Goal: Task Accomplishment & Management: Complete application form

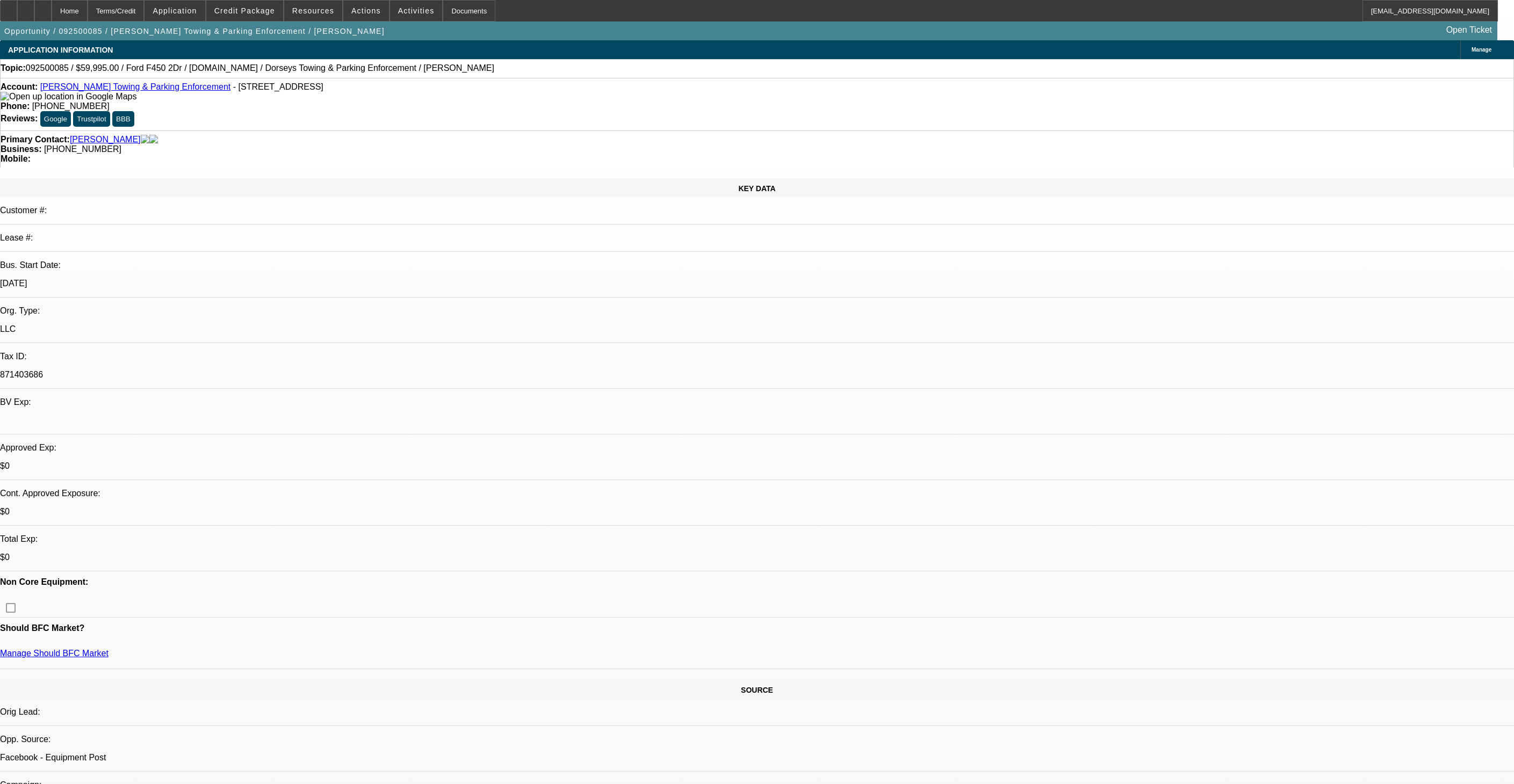
select select "0"
select select "6"
select select "0"
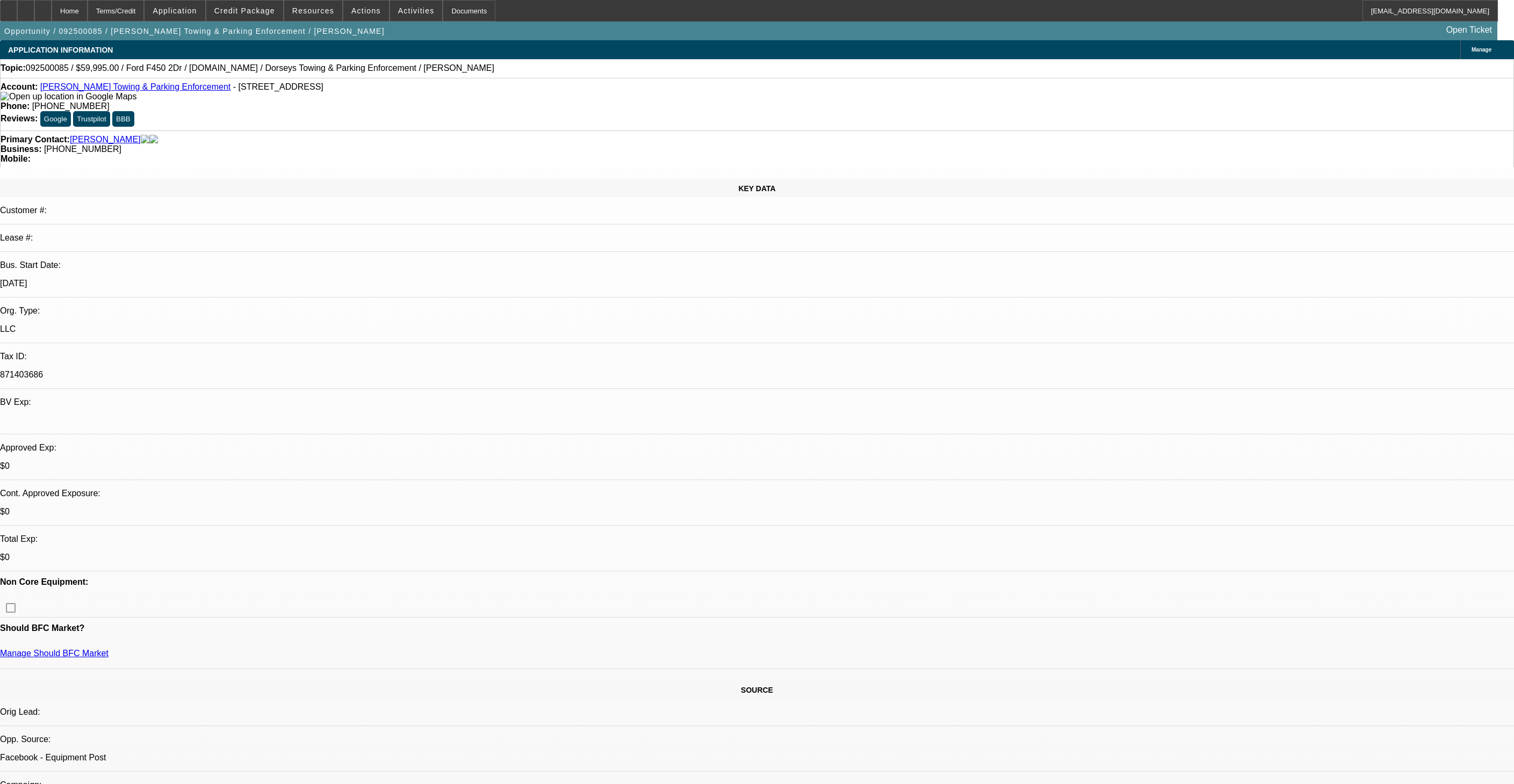
select select "0"
select select "6"
select select "0"
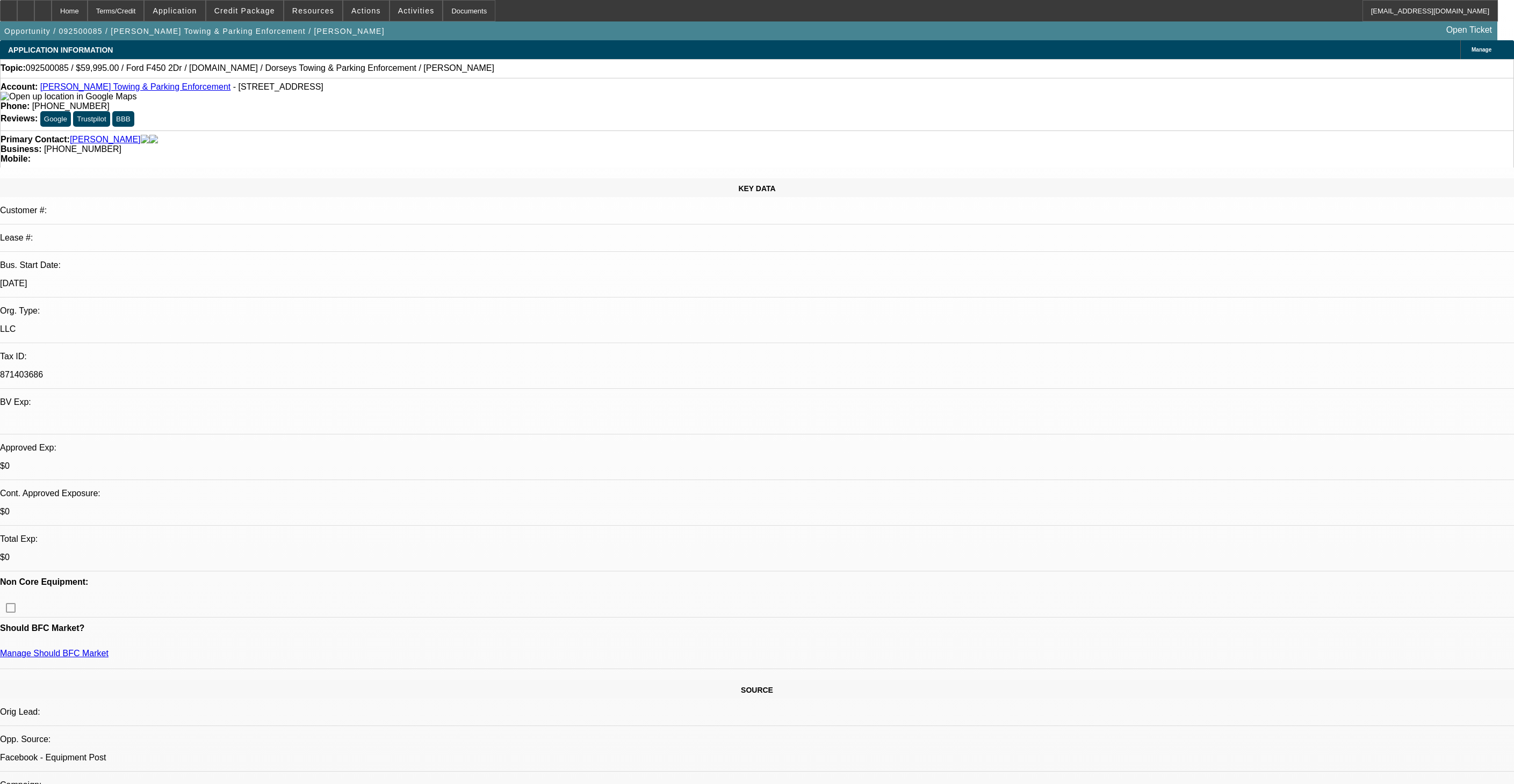
select select "0"
select select "6"
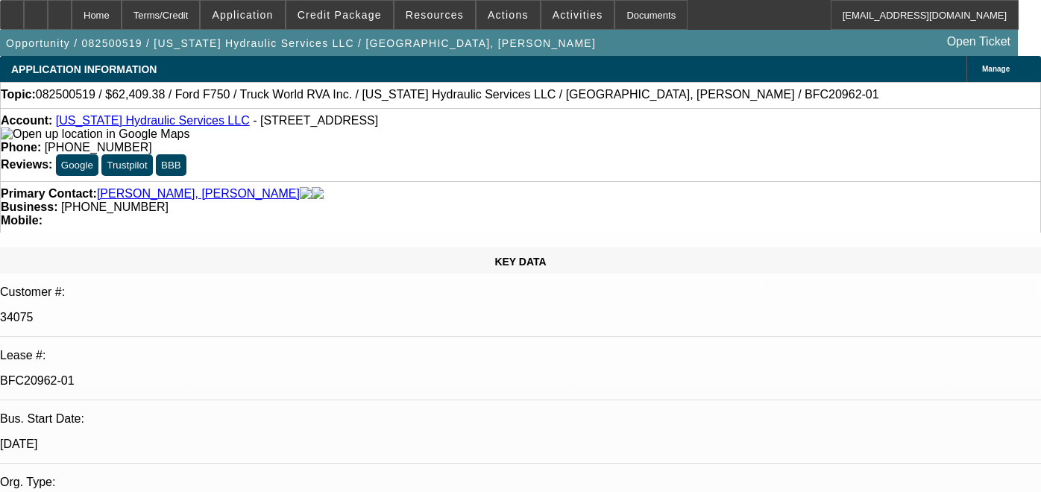
select select "0"
select select "2"
select select "0"
select select "6"
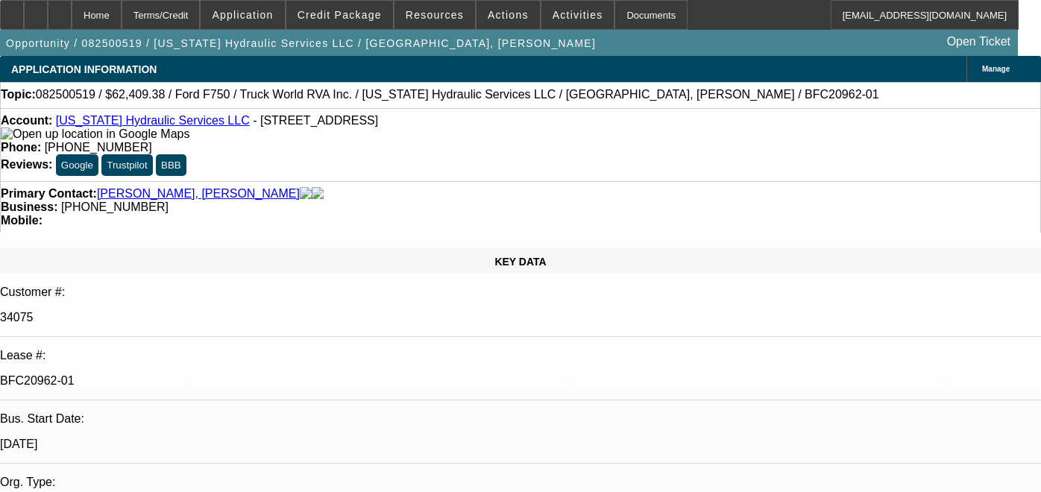
select select "0"
select select "2"
select select "0"
select select "6"
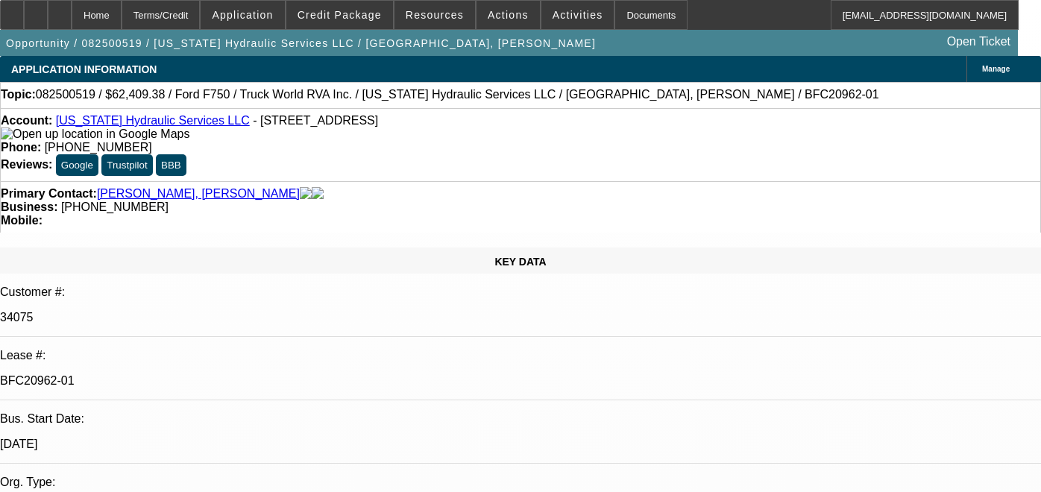
select select "0.1"
select select "0"
select select "2"
select select "0"
select select "6"
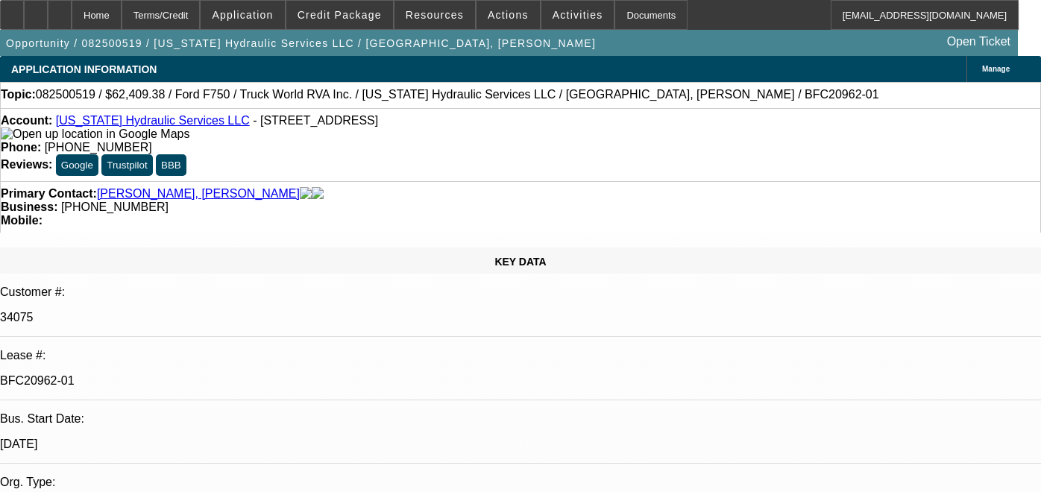
select select "0"
select select "3"
select select "0"
select select "6"
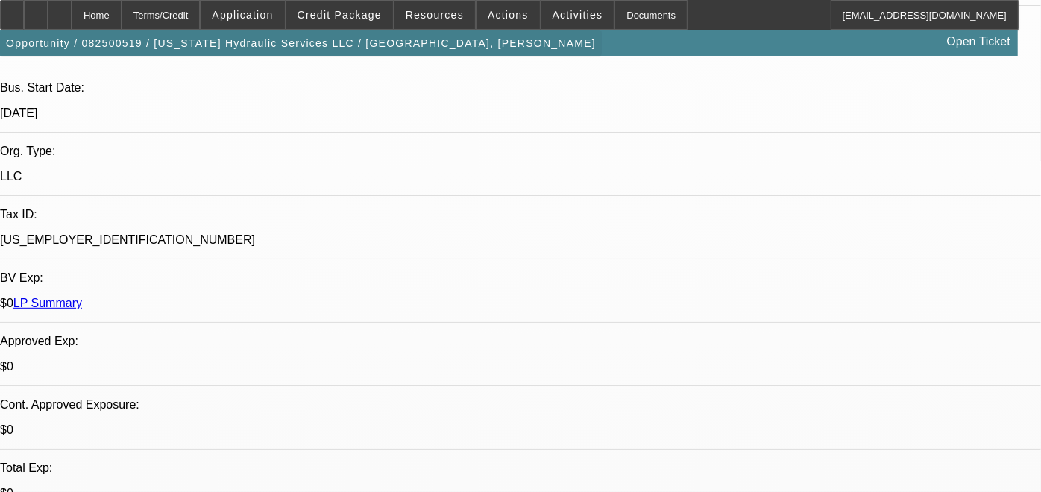
scroll to position [331, 0]
click at [72, 23] on div at bounding box center [60, 15] width 24 height 30
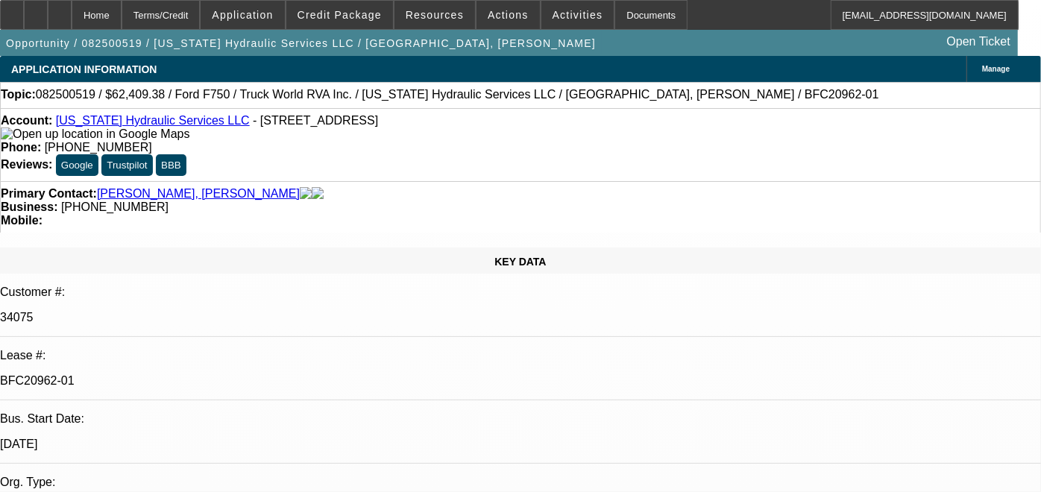
select select "0"
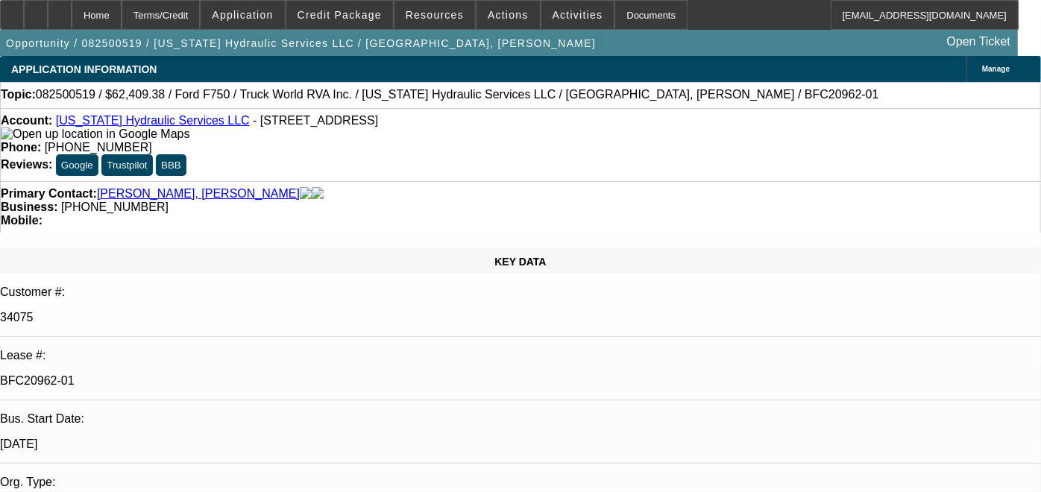
select select "0"
select select "0.1"
select select "0"
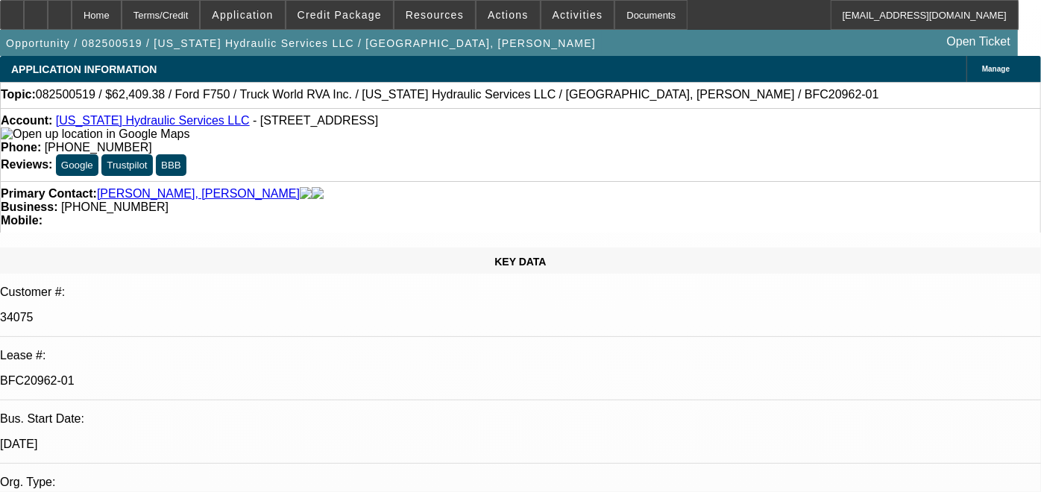
select select "0"
select select "1"
select select "2"
select select "6"
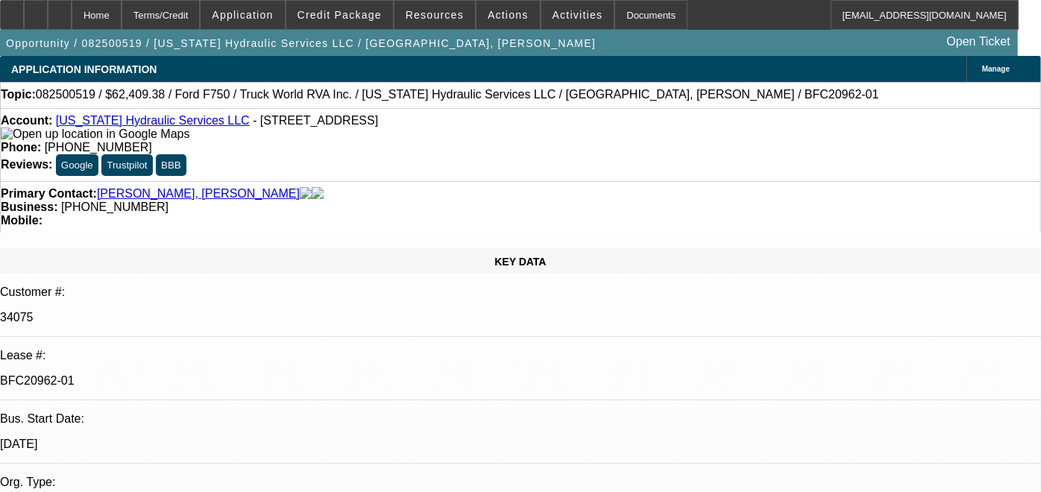
select select "1"
select select "2"
select select "6"
select select "1"
select select "2"
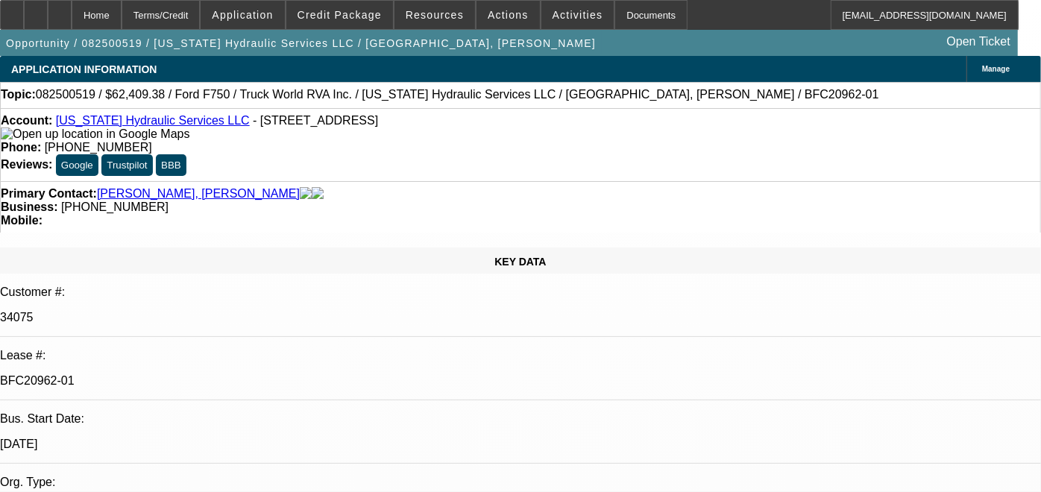
select select "6"
select select "1"
select select "3"
select select "6"
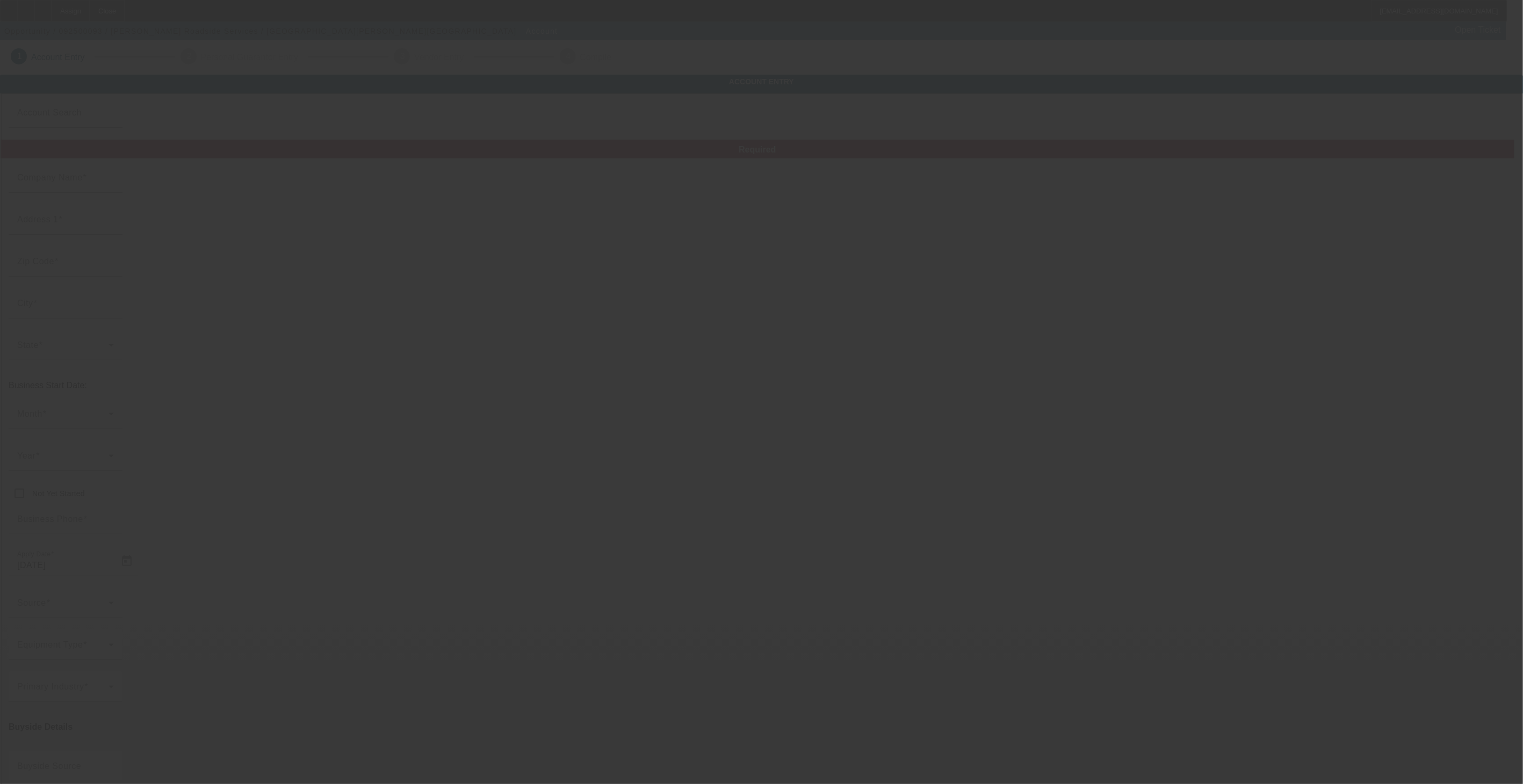
type input "[PERSON_NAME] Roadside Services"
type input "1573 Columbia Tpke"
type input "12033"
type input "Castleton On [PERSON_NAME]"
type input "(518) 477-3883"
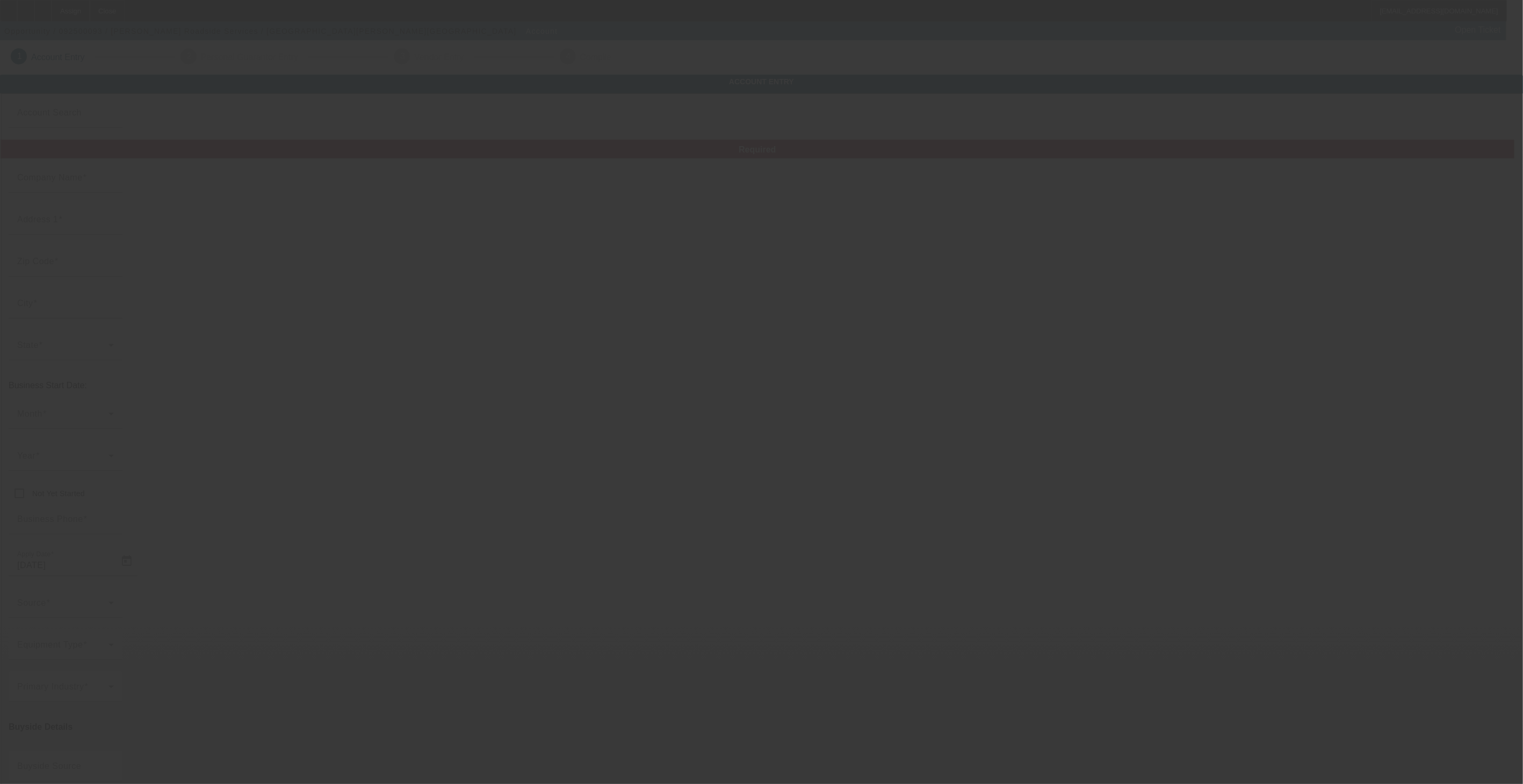
type input "davisservices22@gmail.com"
type input "93-2617652"
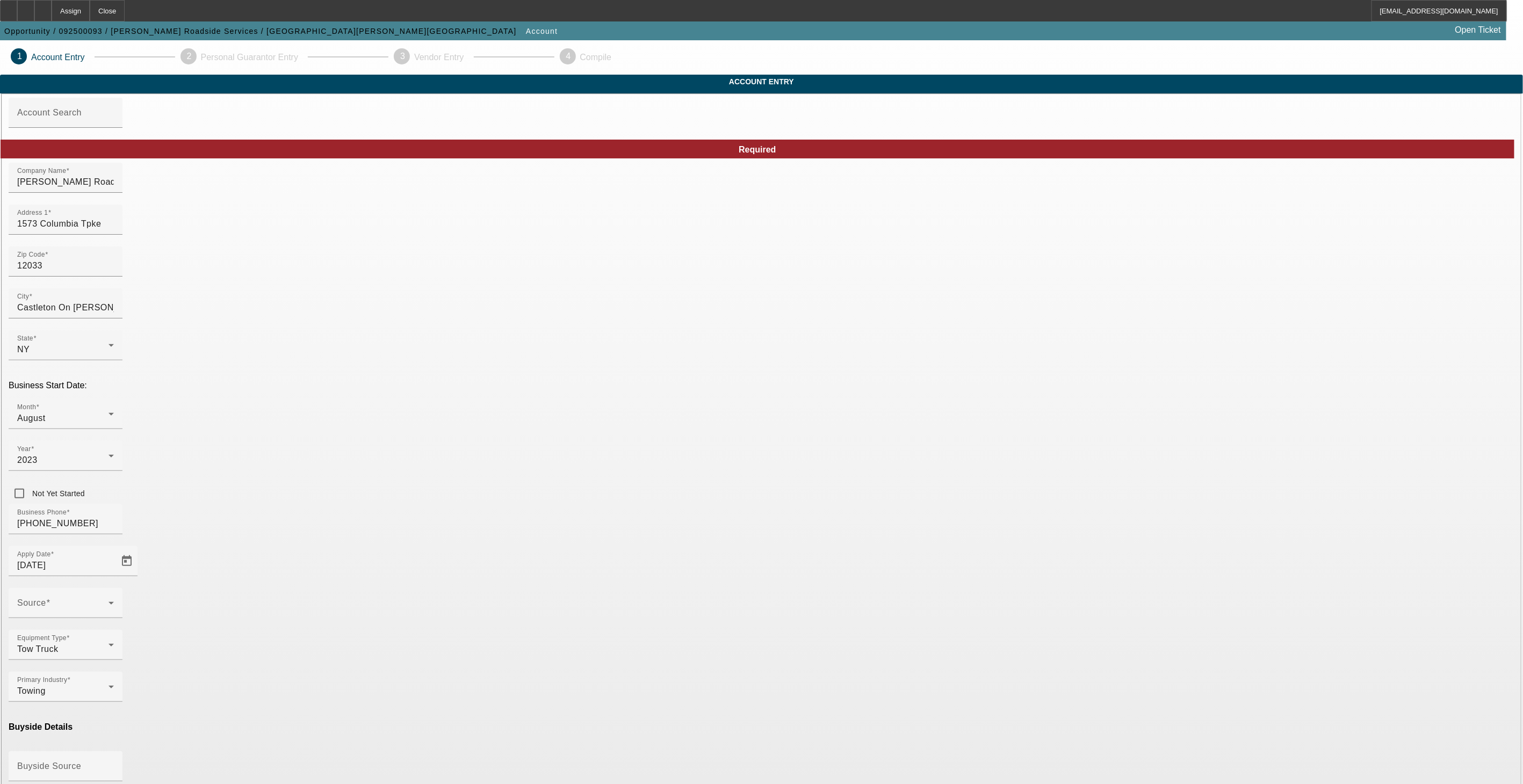
type input "9/4/2025"
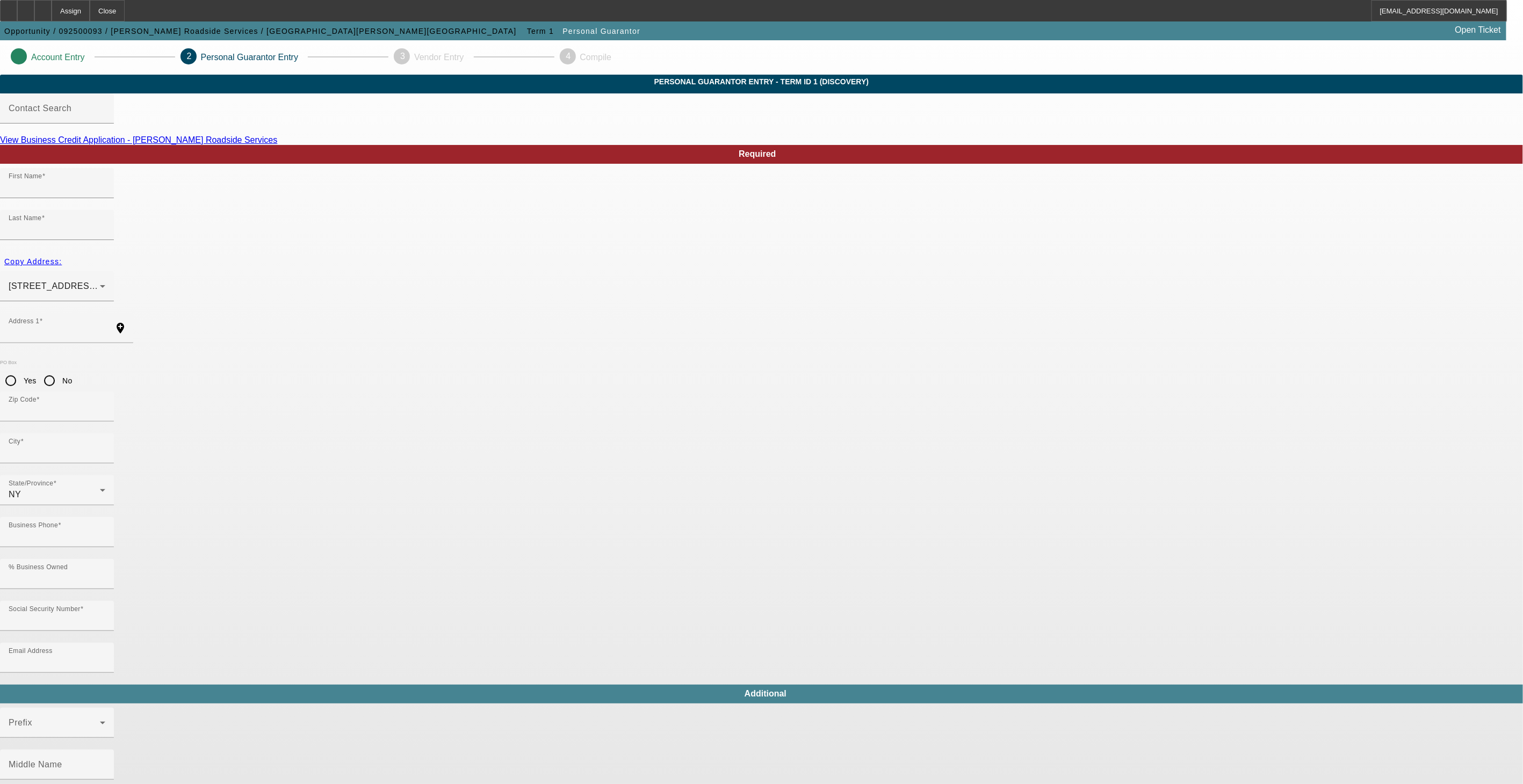
type input "Eli"
type input "Davis"
type input "1573 Columbia Turnpike"
radio input "true"
type input "12033"
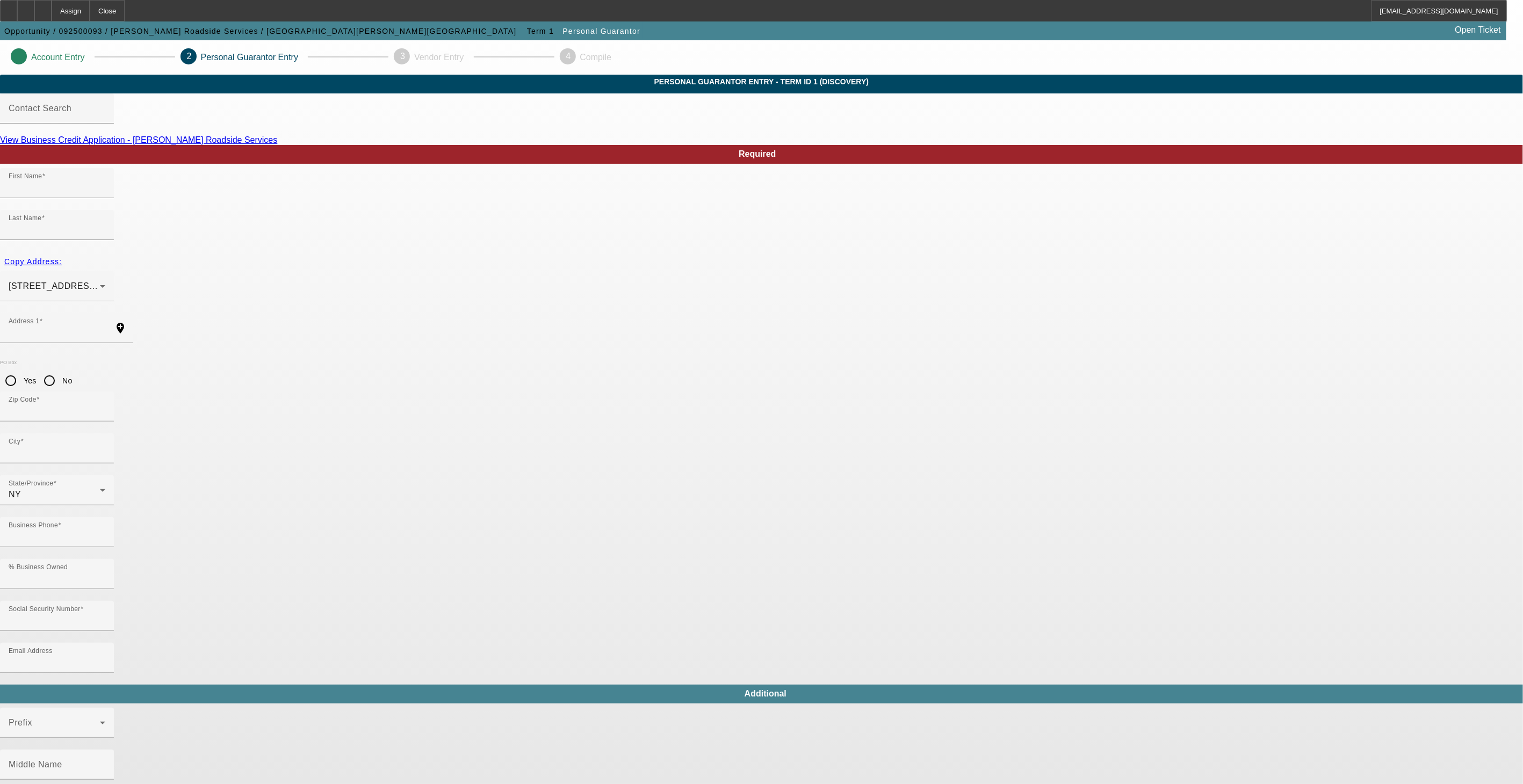
type input "Castleton-on-Hudson"
type input "(321) 735-3616"
type input "100"
type input "075-88-9350"
type input "davisservices22@gmail.com"
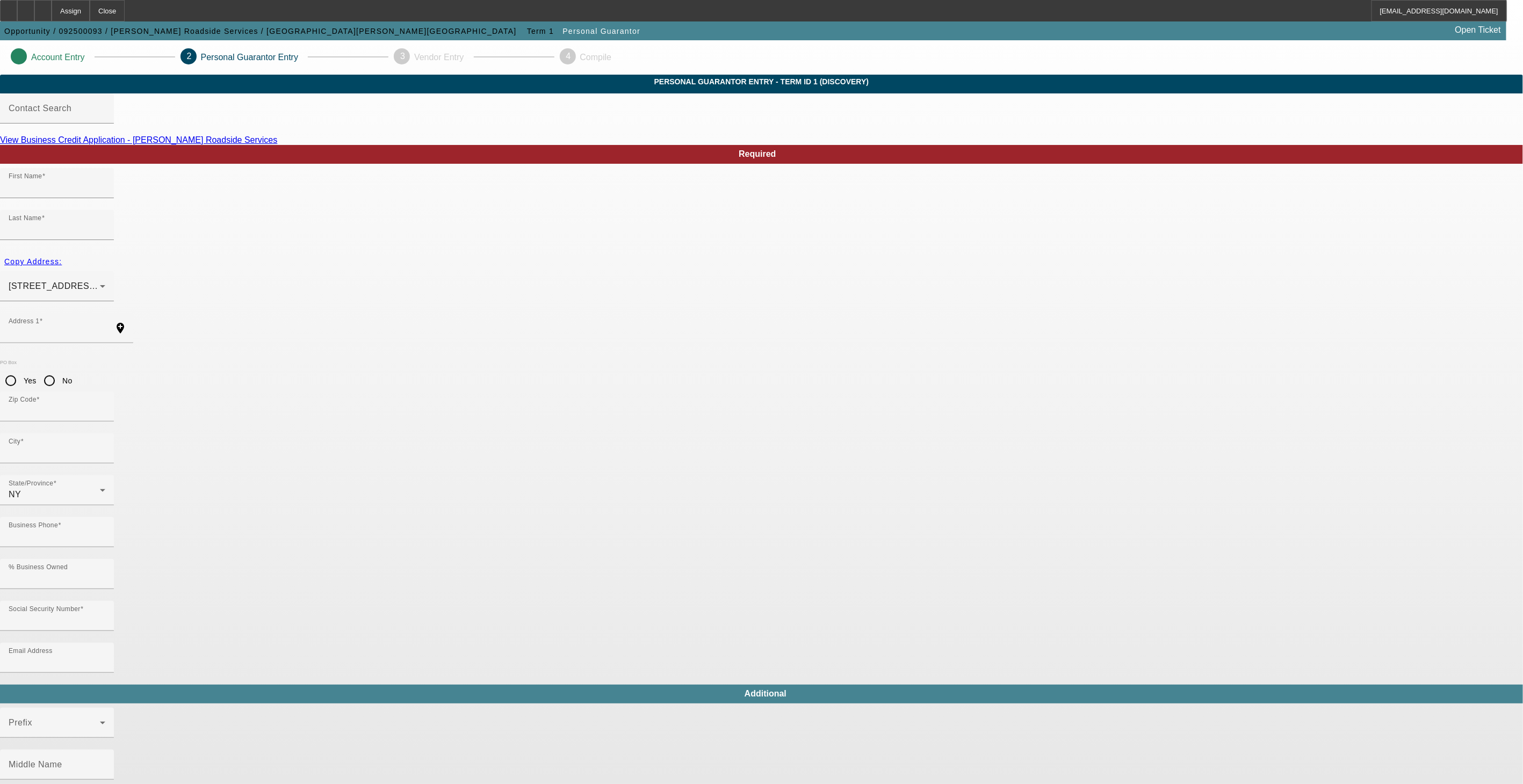
type input "(518) 477-3883"
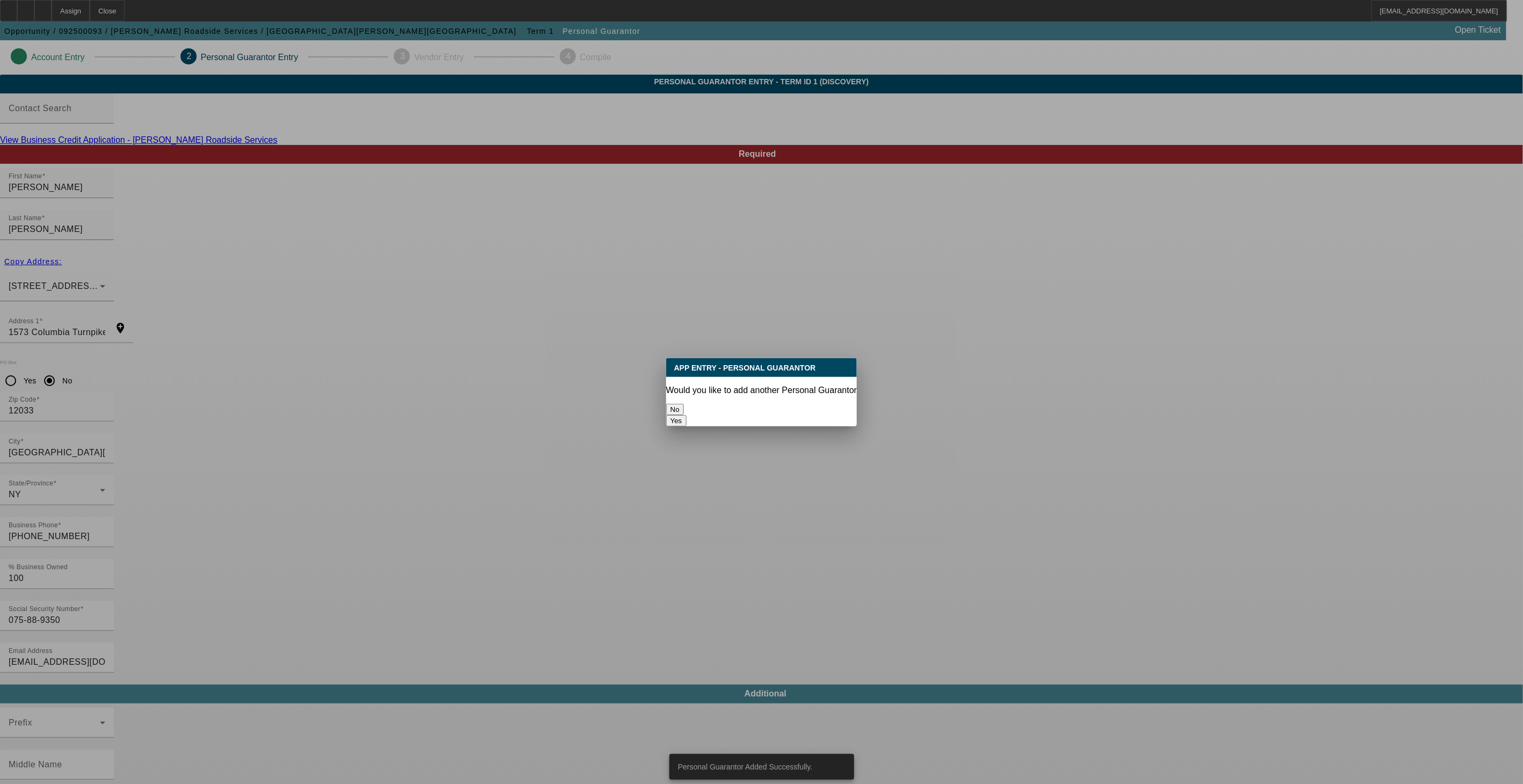
click at [684, 404] on button "No" at bounding box center [675, 410] width 18 height 12
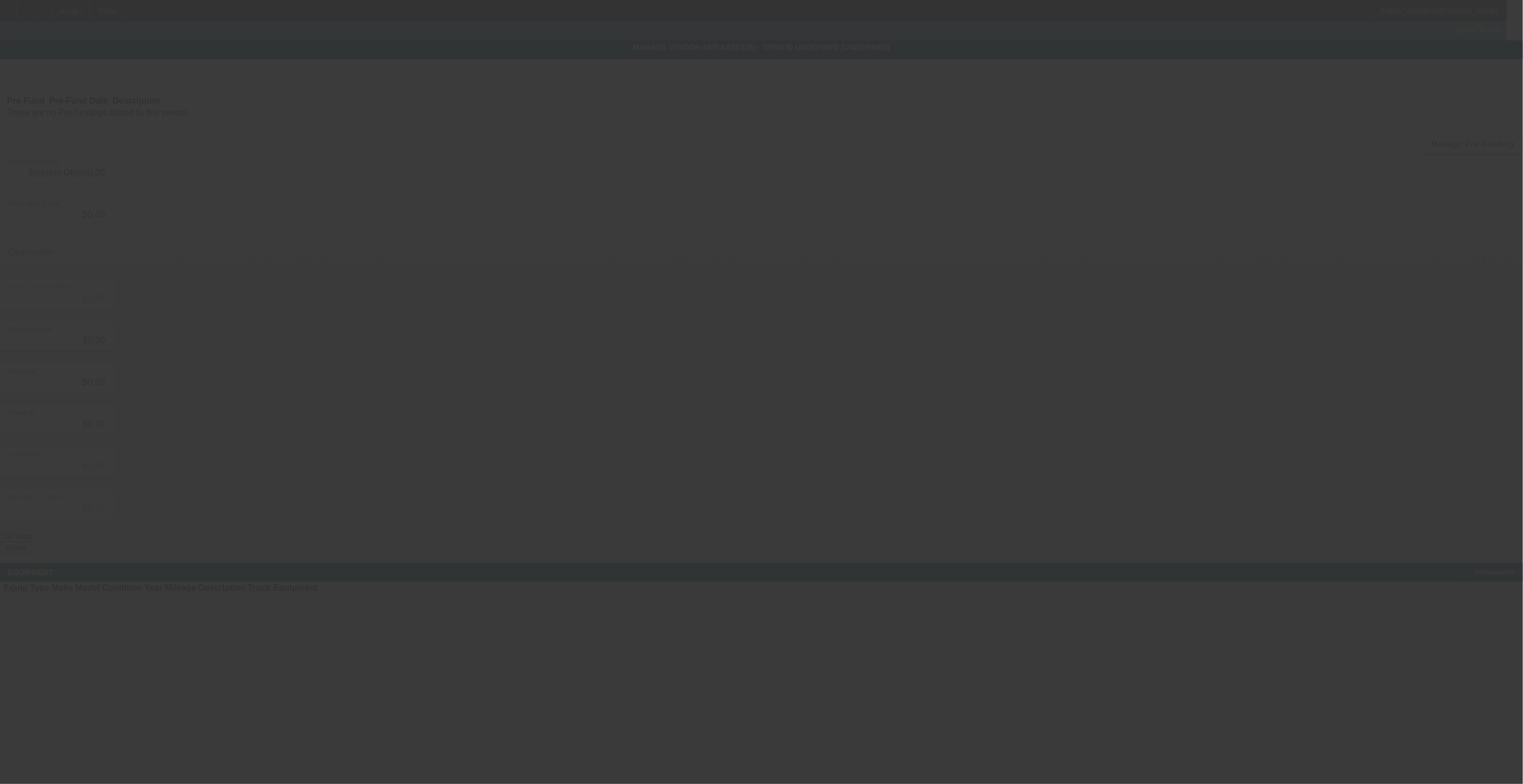
type input "$115,000.00"
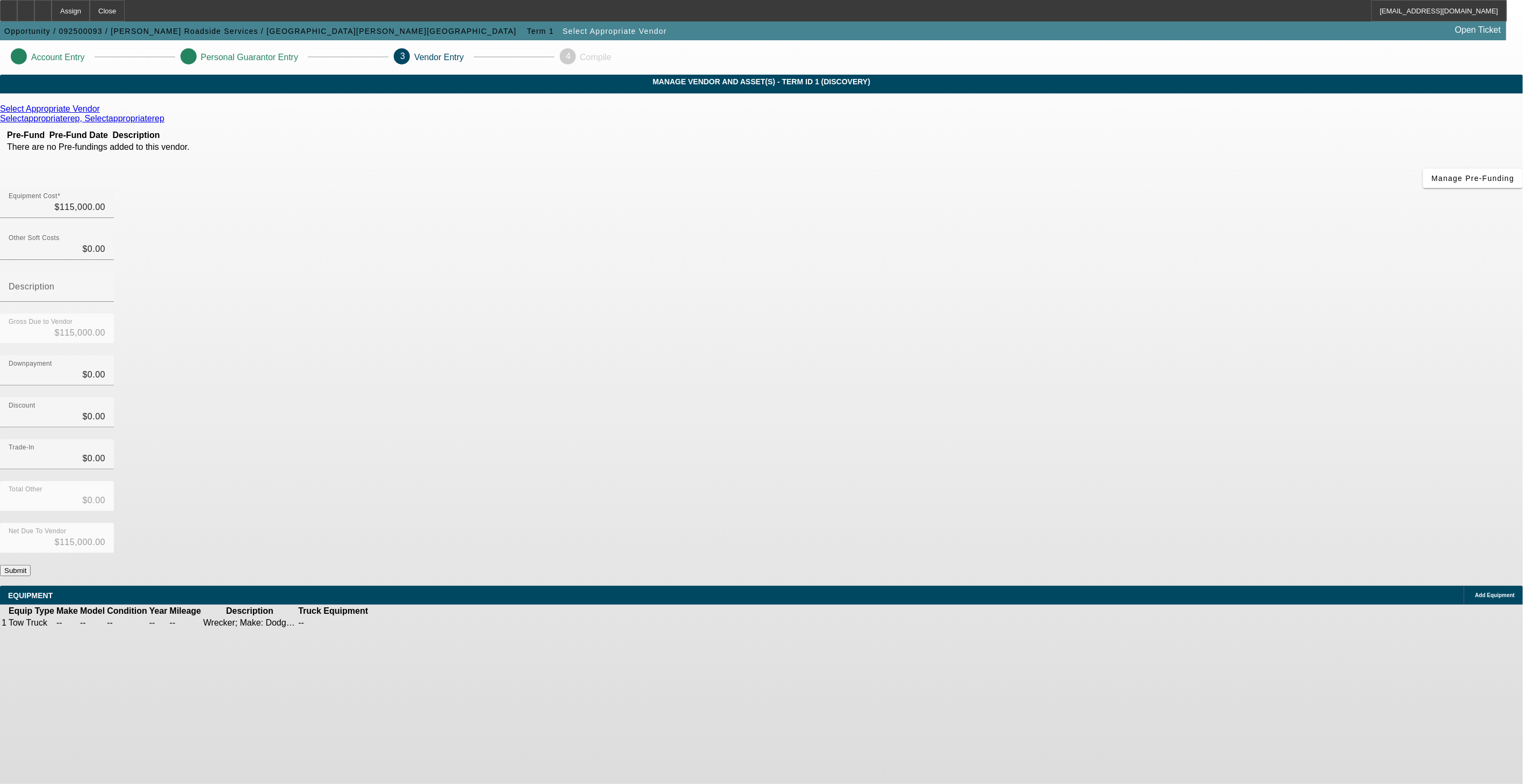
click at [30, 565] on button "Submit" at bounding box center [15, 571] width 30 height 12
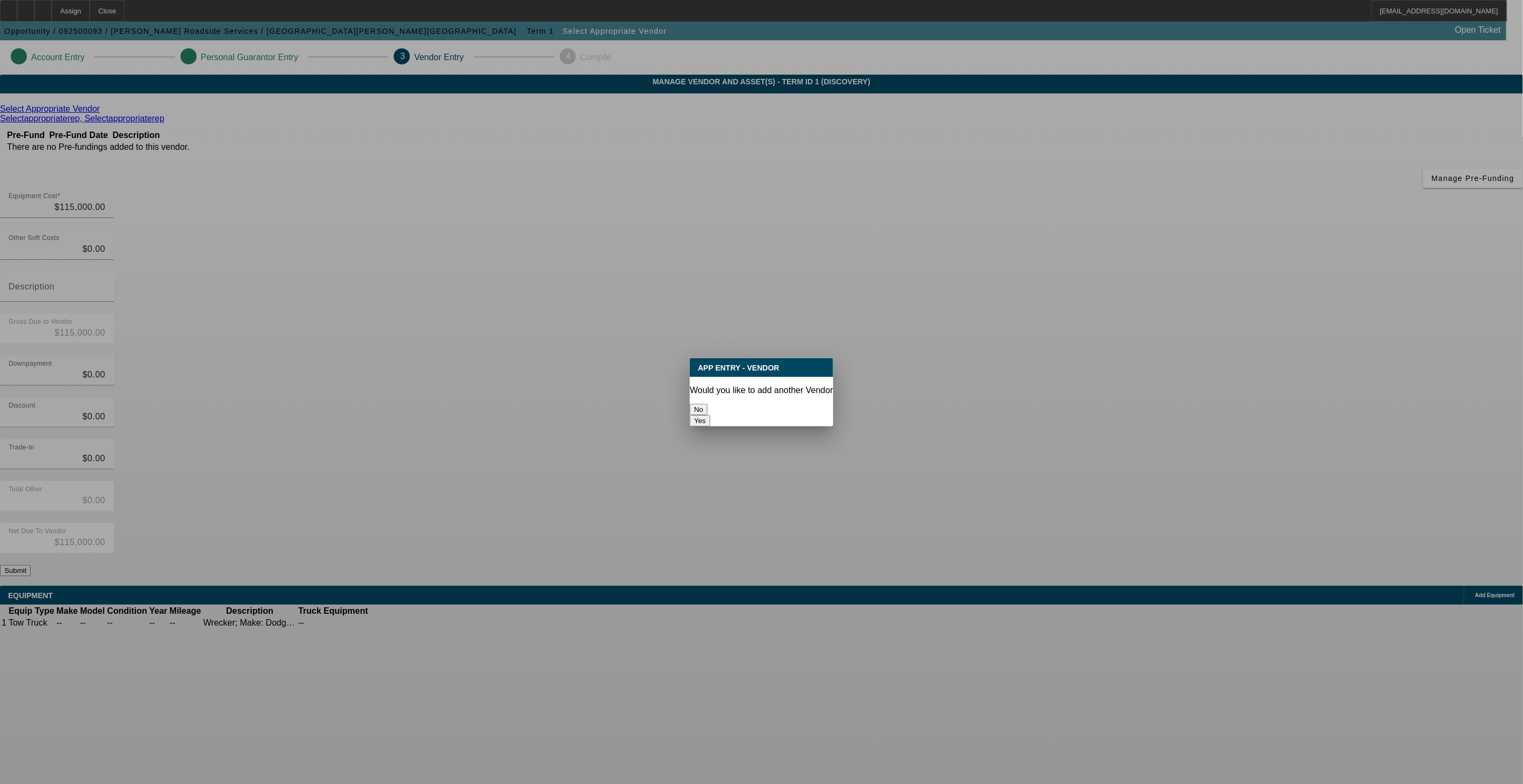
click at [708, 404] on button "No" at bounding box center [698, 410] width 18 height 12
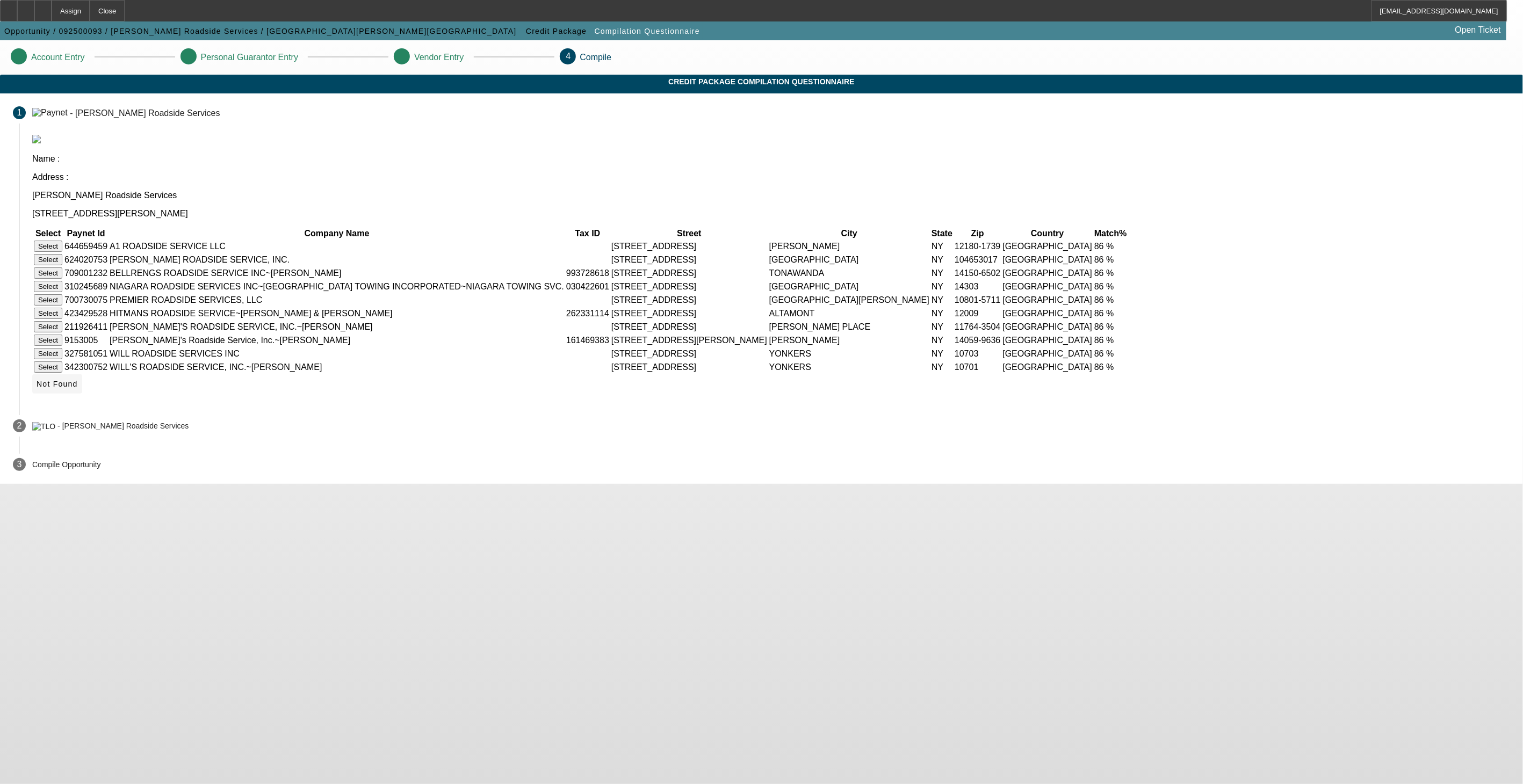
click at [78, 388] on span "Not Found" at bounding box center [57, 384] width 41 height 9
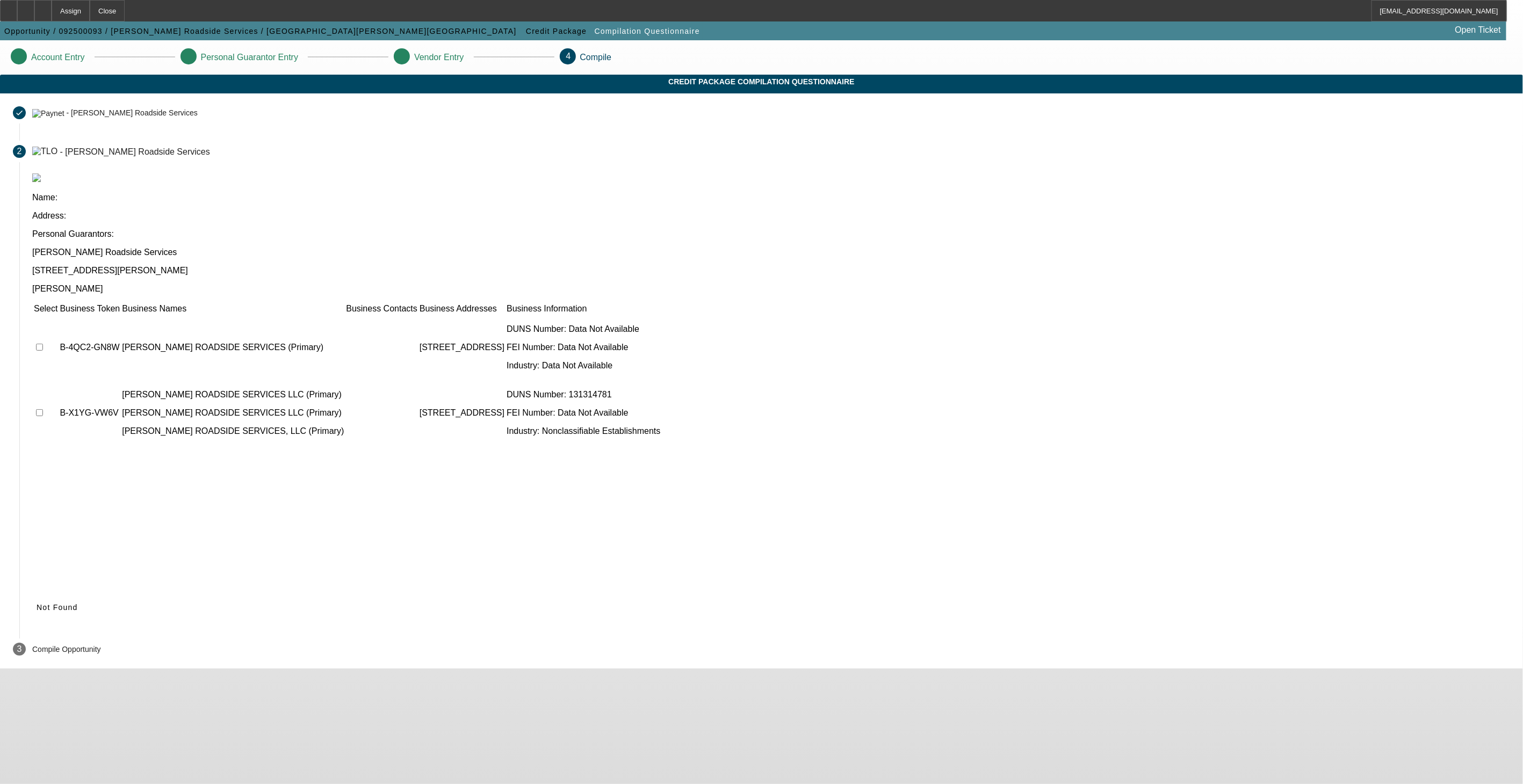
click at [43, 344] on input "checkbox" at bounding box center [40, 347] width 7 height 7
checkbox input "true"
click at [43, 409] on input "checkbox" at bounding box center [40, 413] width 7 height 7
checkbox input "true"
click at [68, 594] on span at bounding box center [50, 607] width 36 height 26
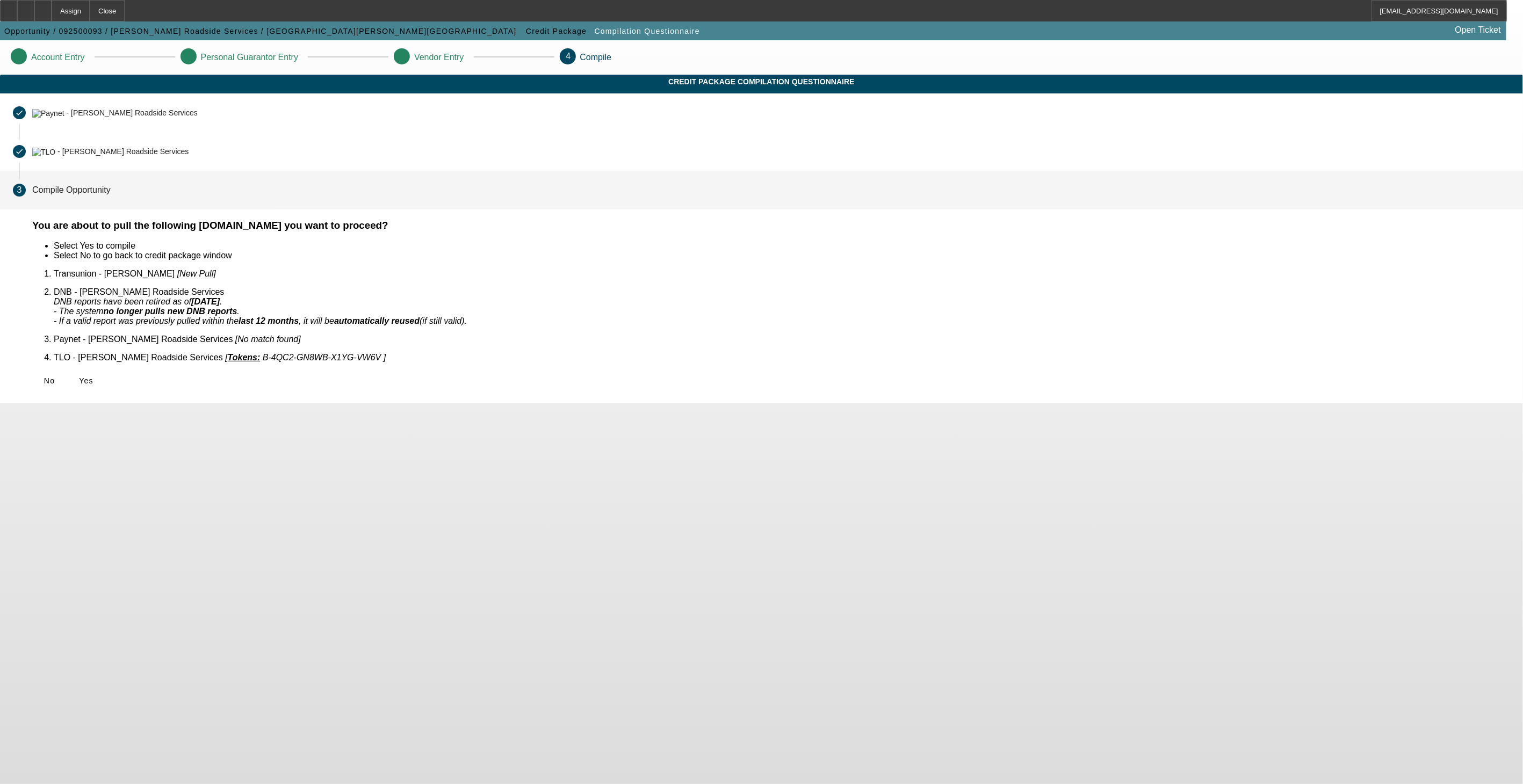
click at [94, 377] on span "Yes" at bounding box center [86, 381] width 14 height 9
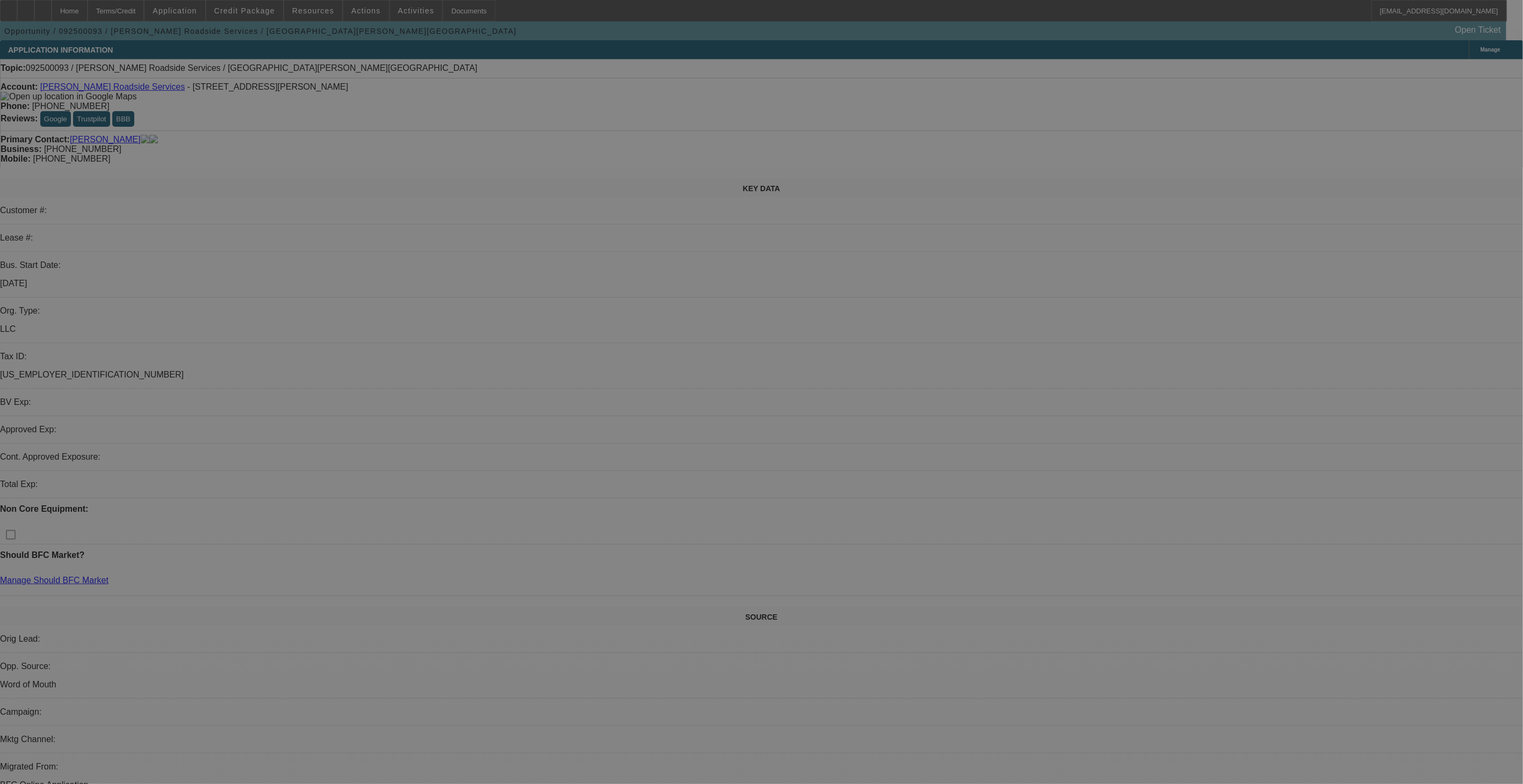
select select "0"
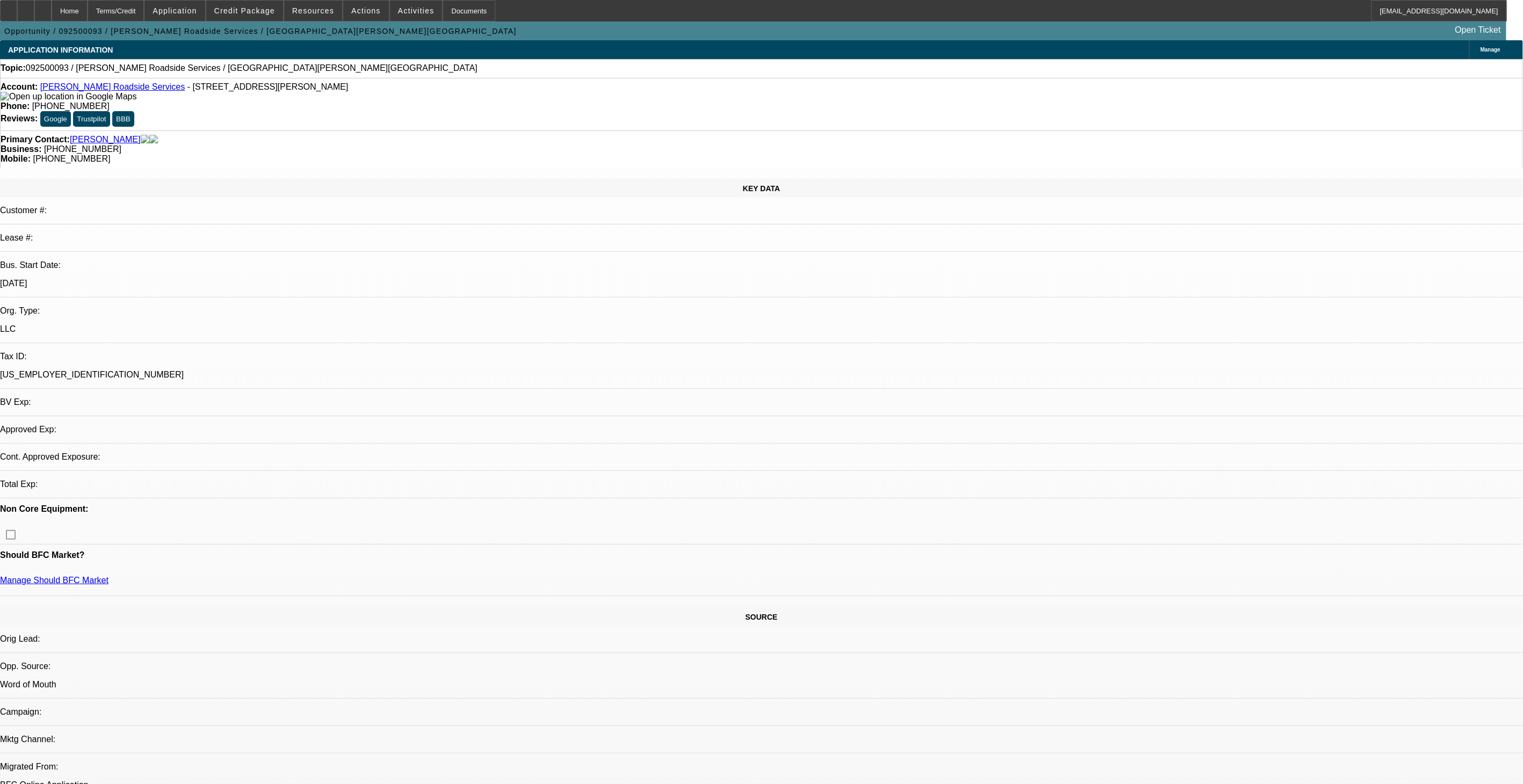
select select "2"
select select "0.1"
select select "4"
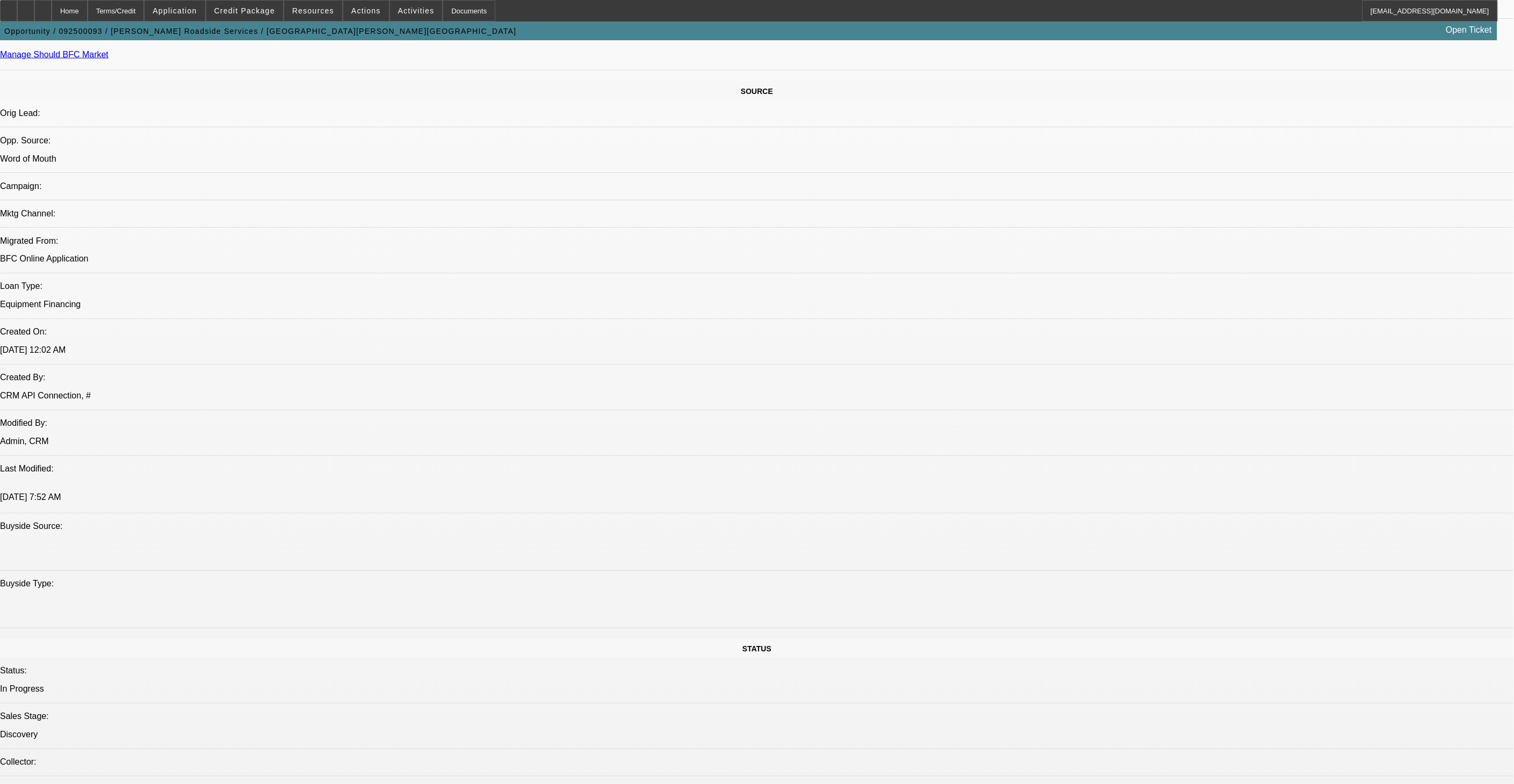
scroll to position [477, 0]
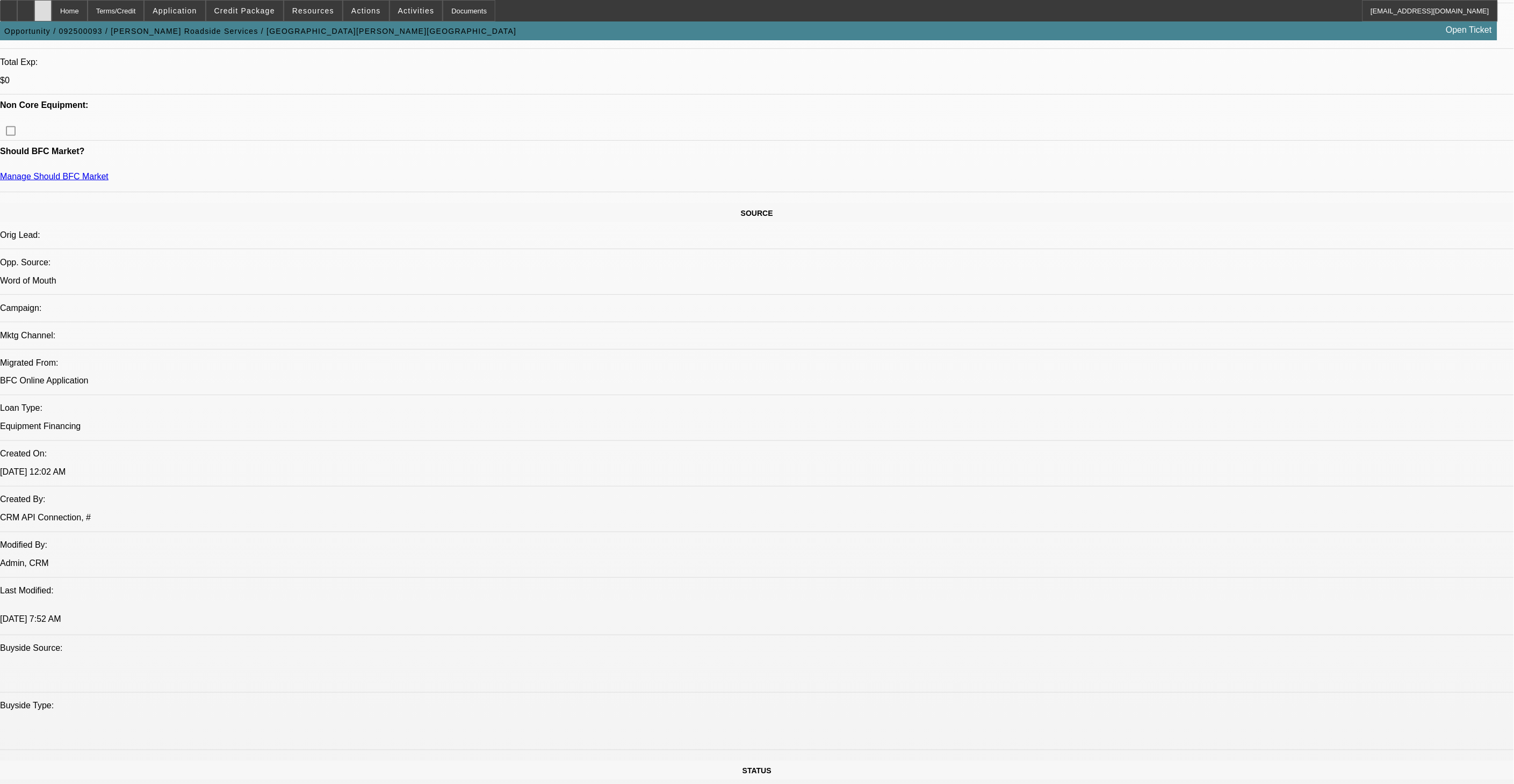
click at [52, 14] on div at bounding box center [43, 11] width 17 height 22
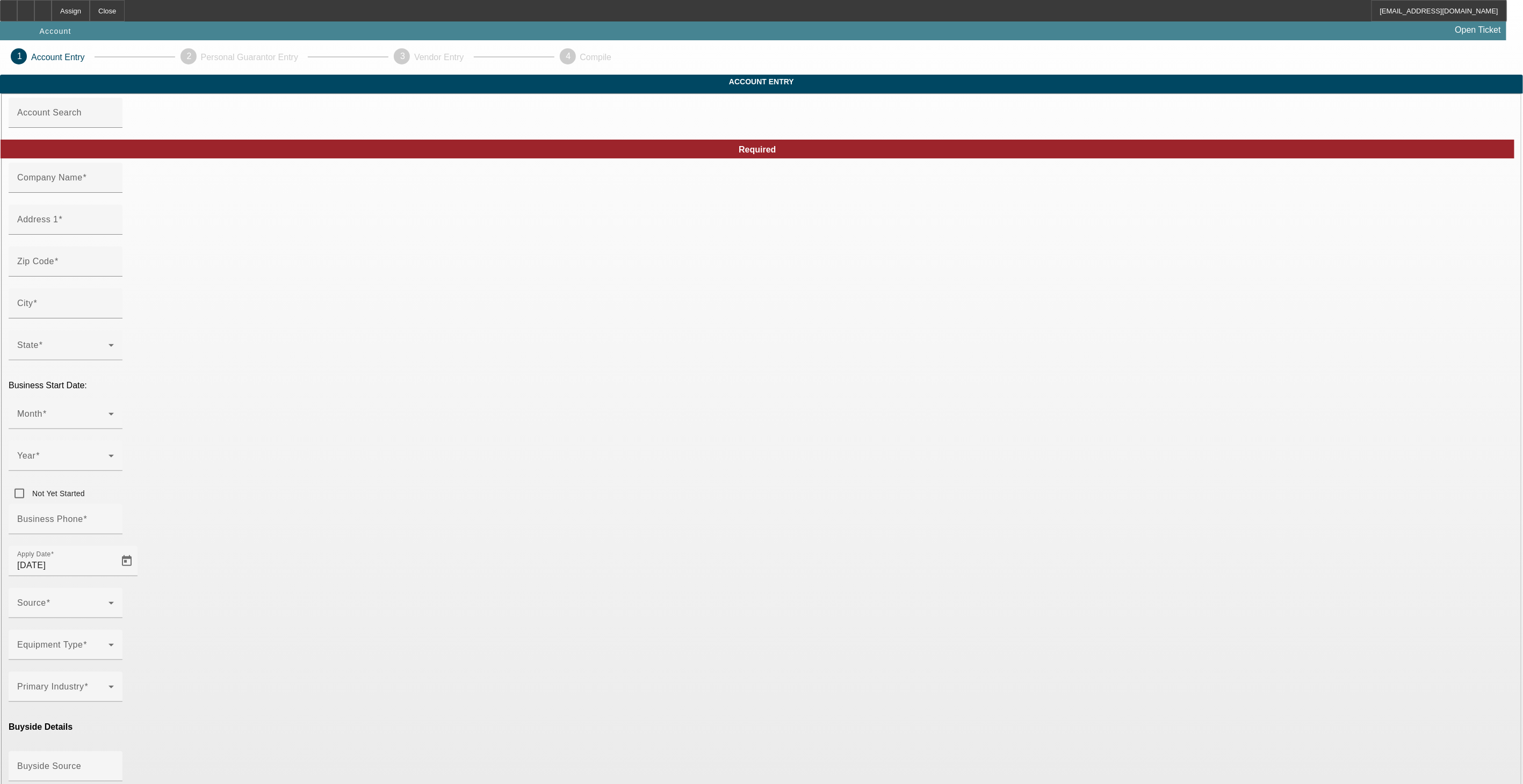
type input "Falcon Engine and Fleet Services LLC"
type input "[STREET_ADDRESS][PERSON_NAME]"
type input "70767"
type input "Port [PERSON_NAME]"
type input "[PHONE_NUMBER]"
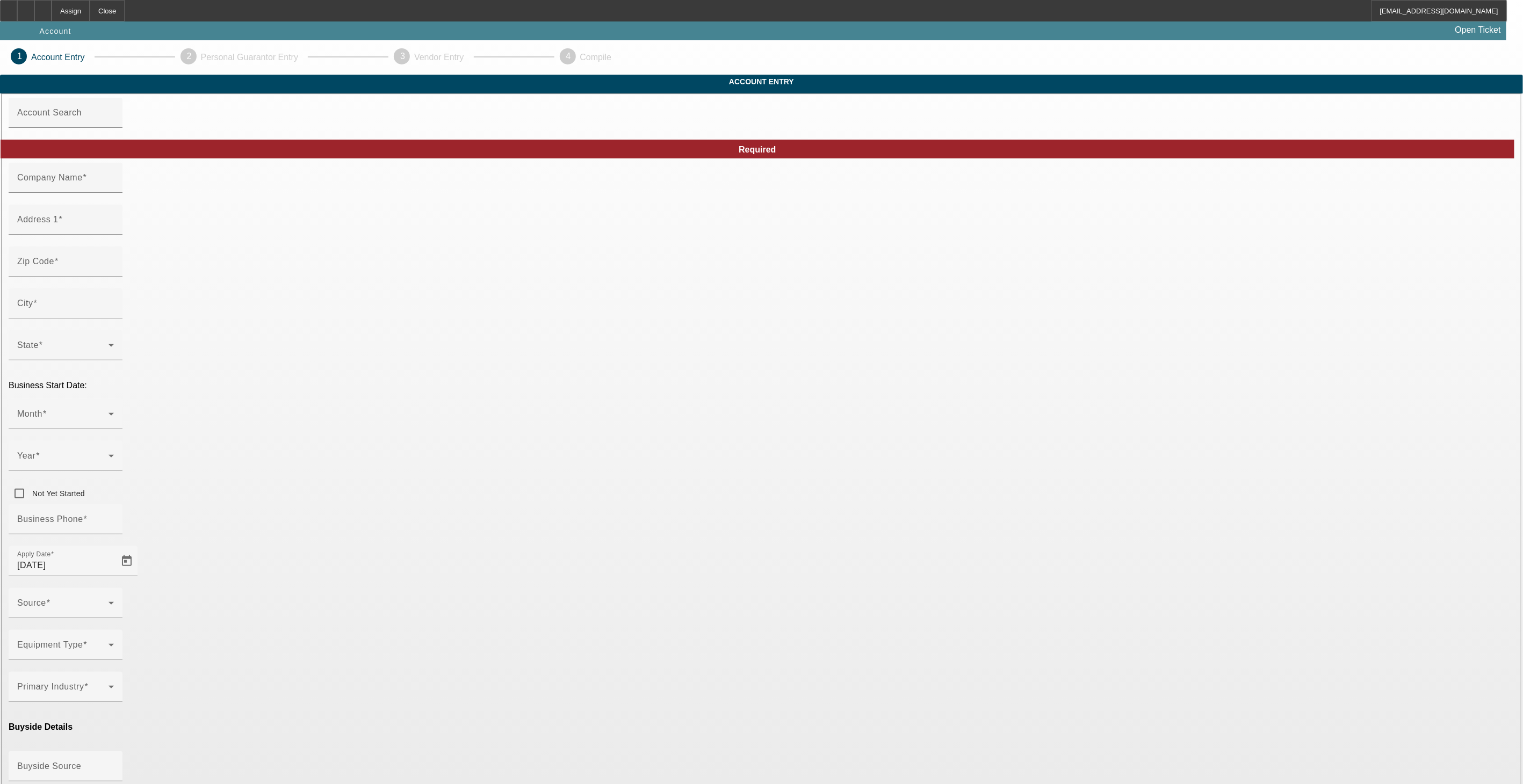
type input "[EMAIL_ADDRESS][DOMAIN_NAME]"
type input "Saint [PERSON_NAME]"
type input "[US_EMPLOYER_IDENTIFICATION_NUMBER]"
type input "[DATE]"
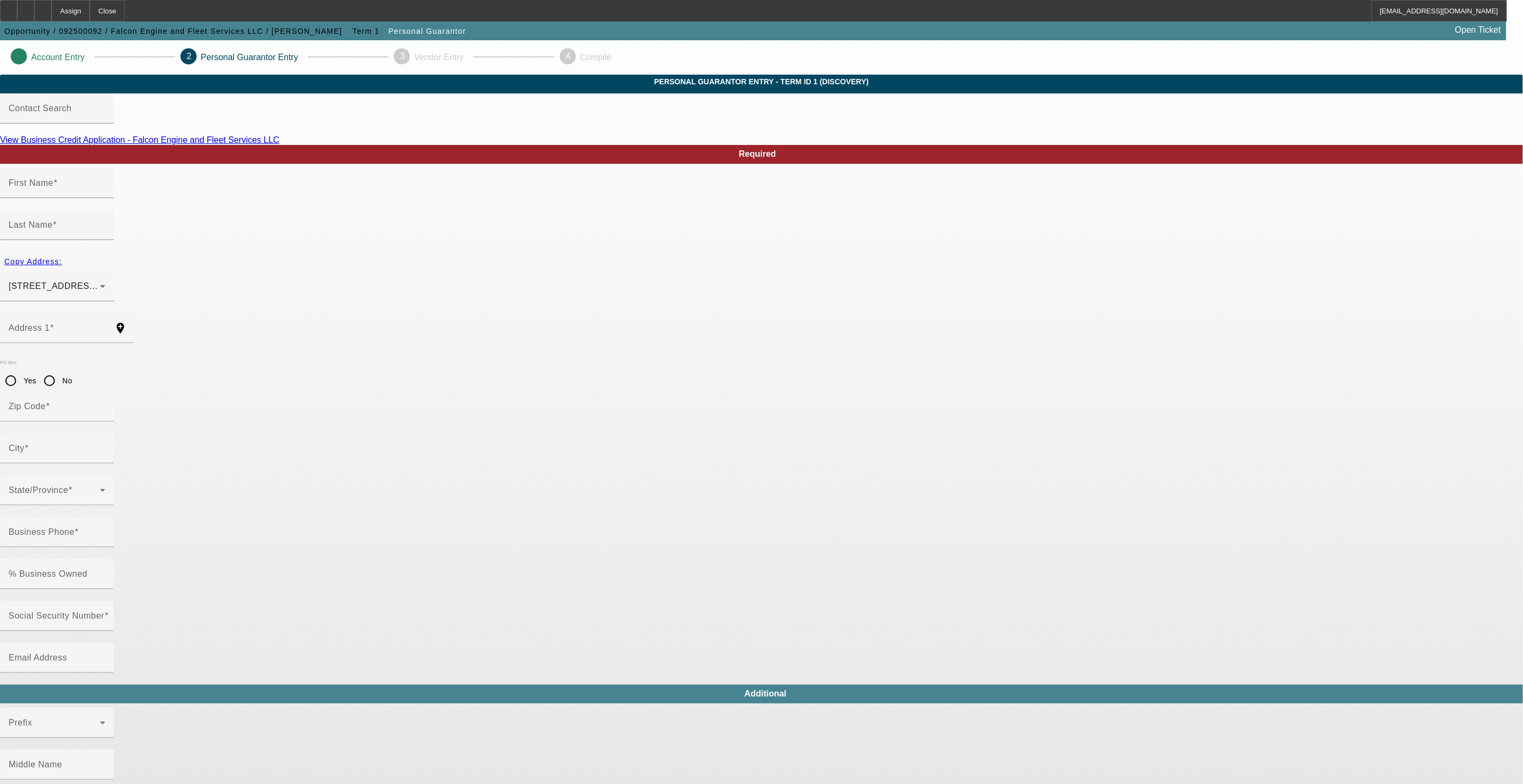
type input "[PERSON_NAME]"
type input "[STREET_ADDRESS][PERSON_NAME]"
radio input "true"
type input "70767"
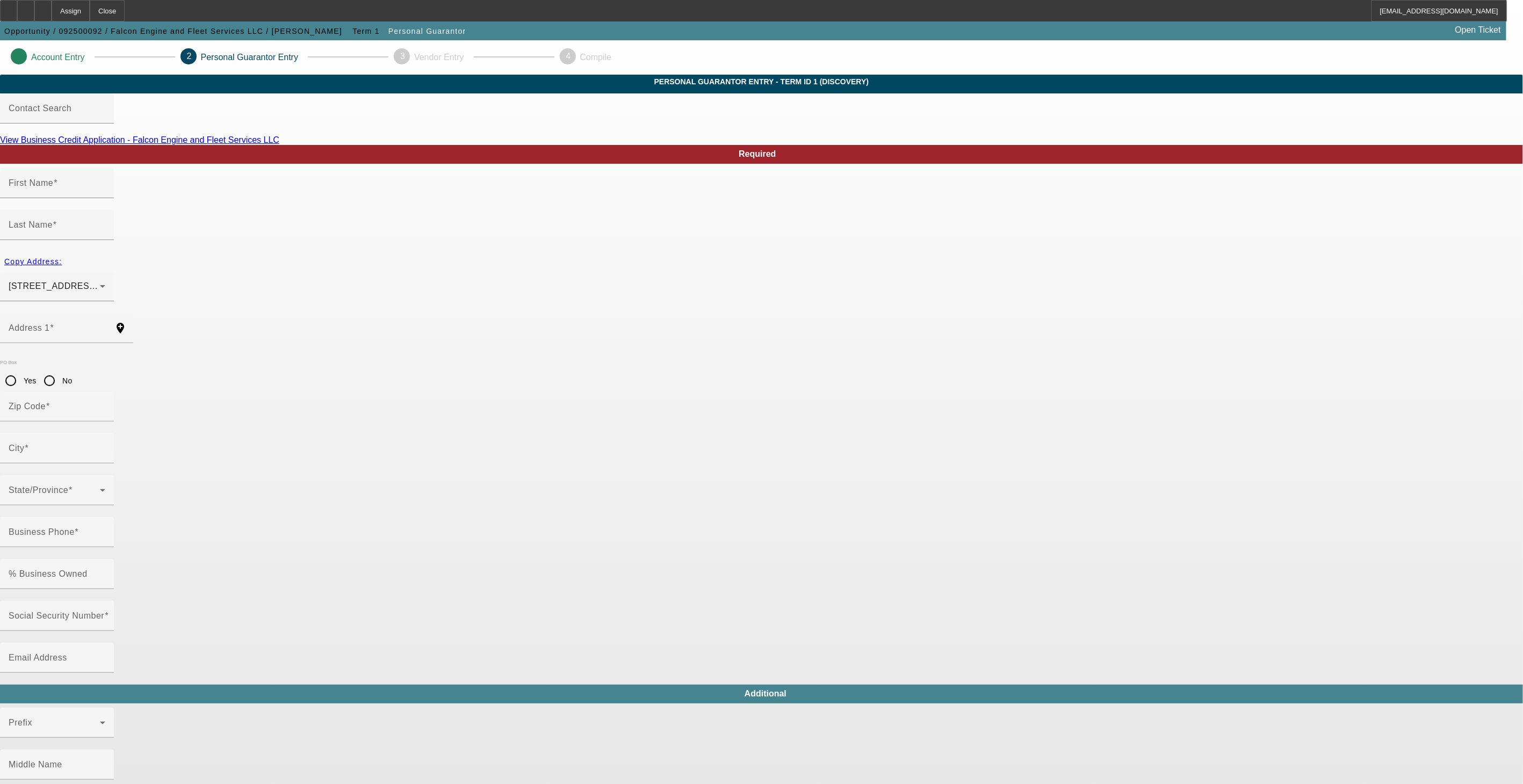
type input "Port [PERSON_NAME]"
type input "[PHONE_NUMBER]"
type input "100"
type input "437-63-1169"
type input "[EMAIL_ADDRESS][DOMAIN_NAME]"
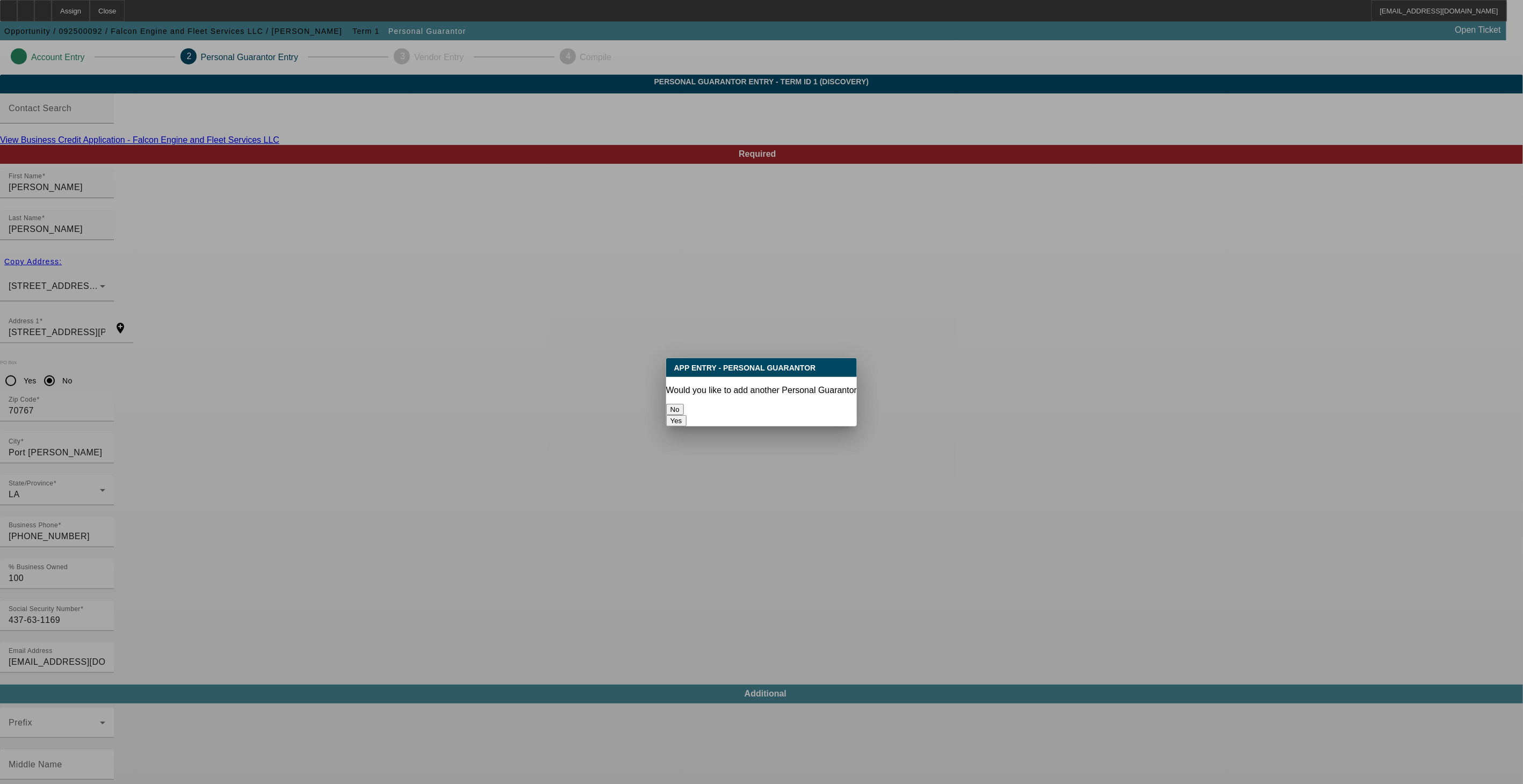
click at [684, 404] on button "No" at bounding box center [675, 410] width 18 height 12
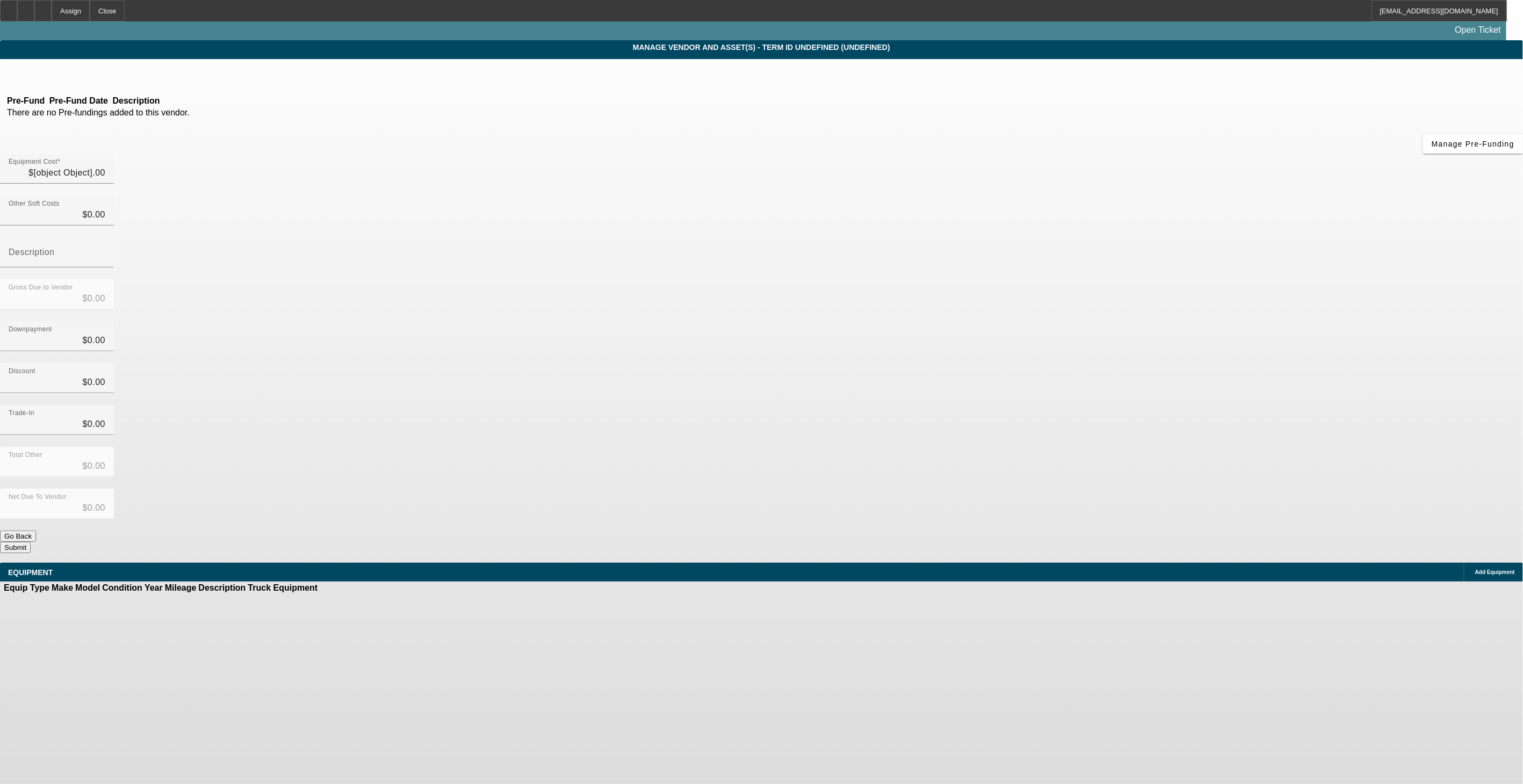
type input "$140,000.00"
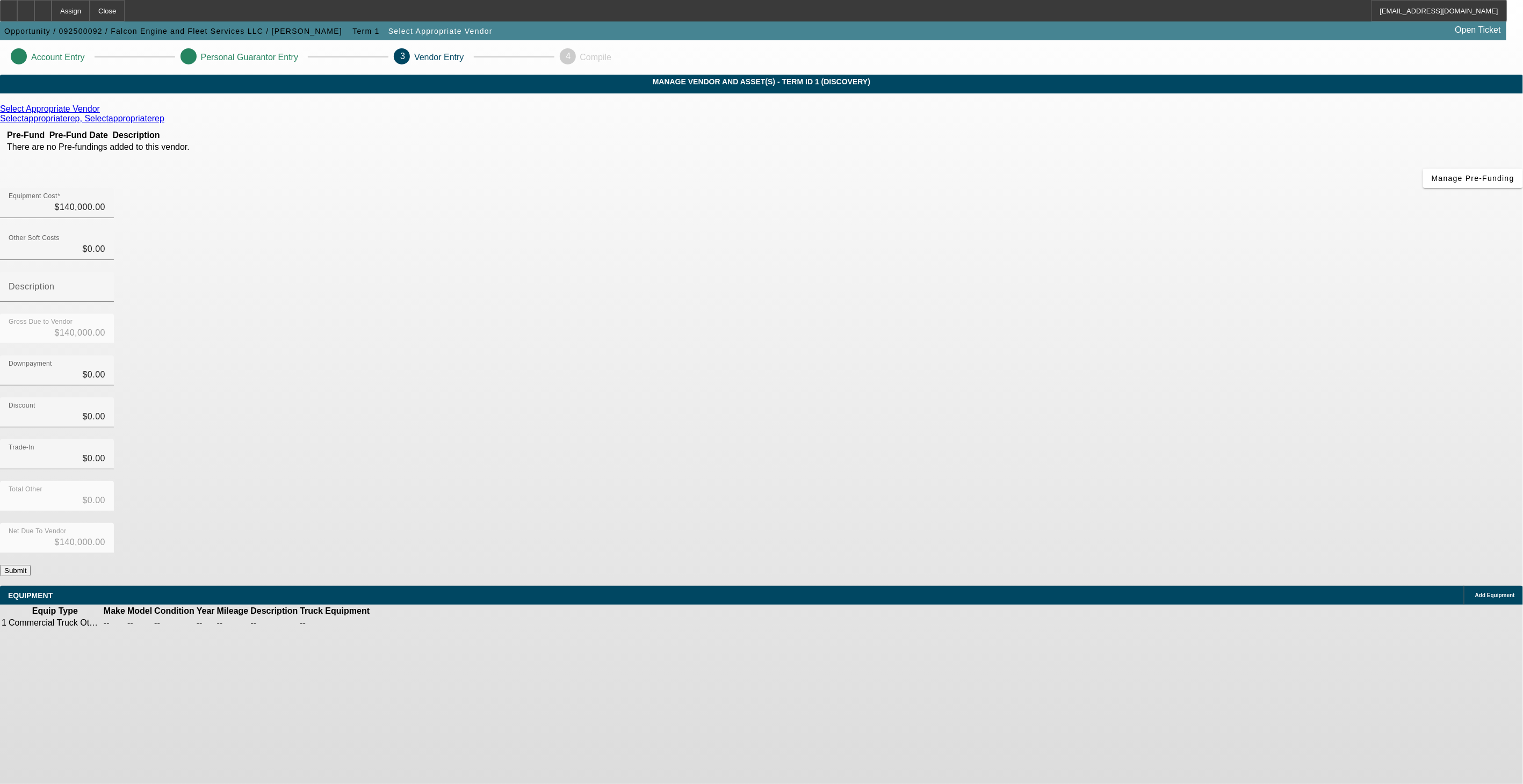
click at [30, 565] on button "Submit" at bounding box center [15, 571] width 30 height 12
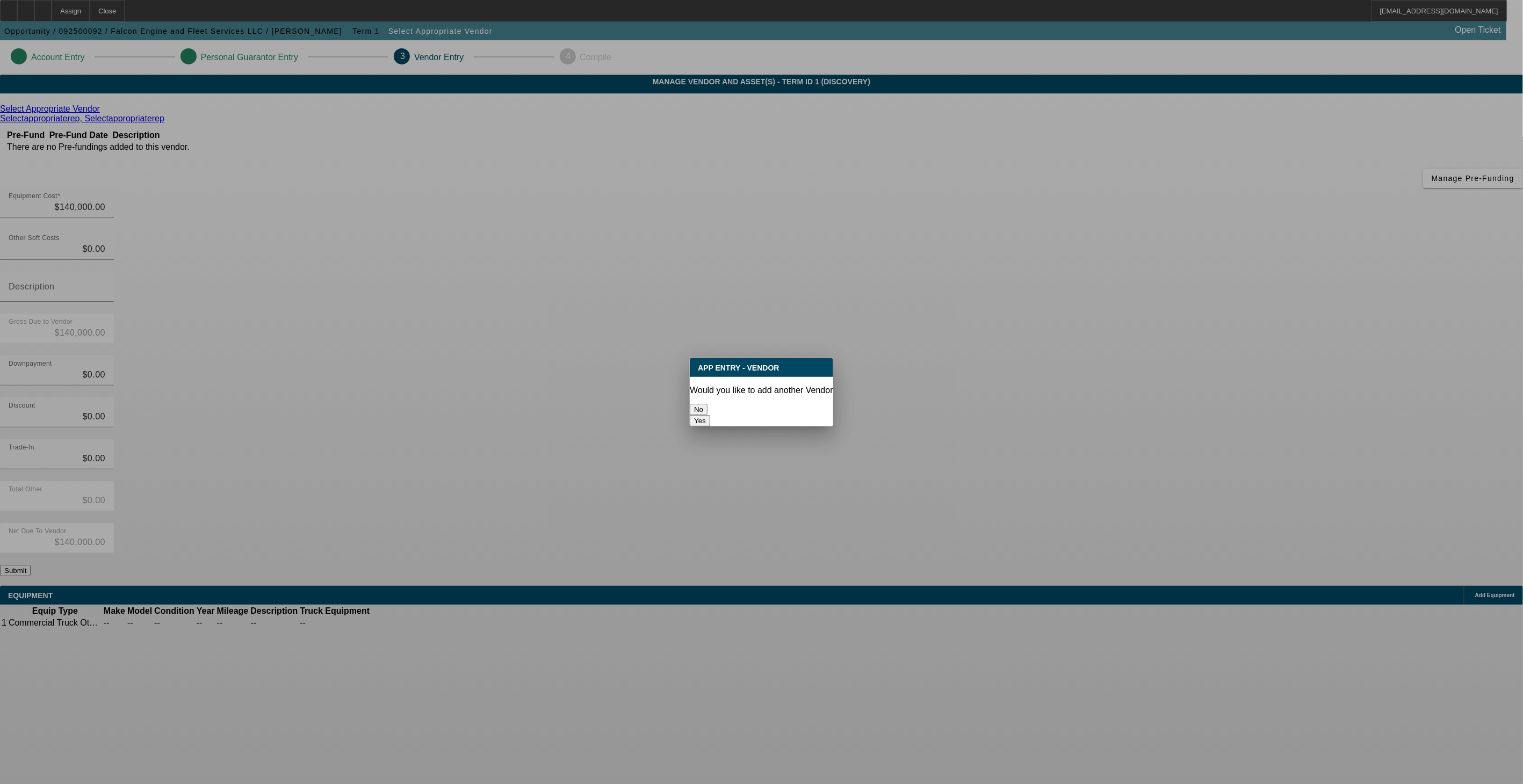
click at [708, 405] on button "No" at bounding box center [698, 410] width 18 height 12
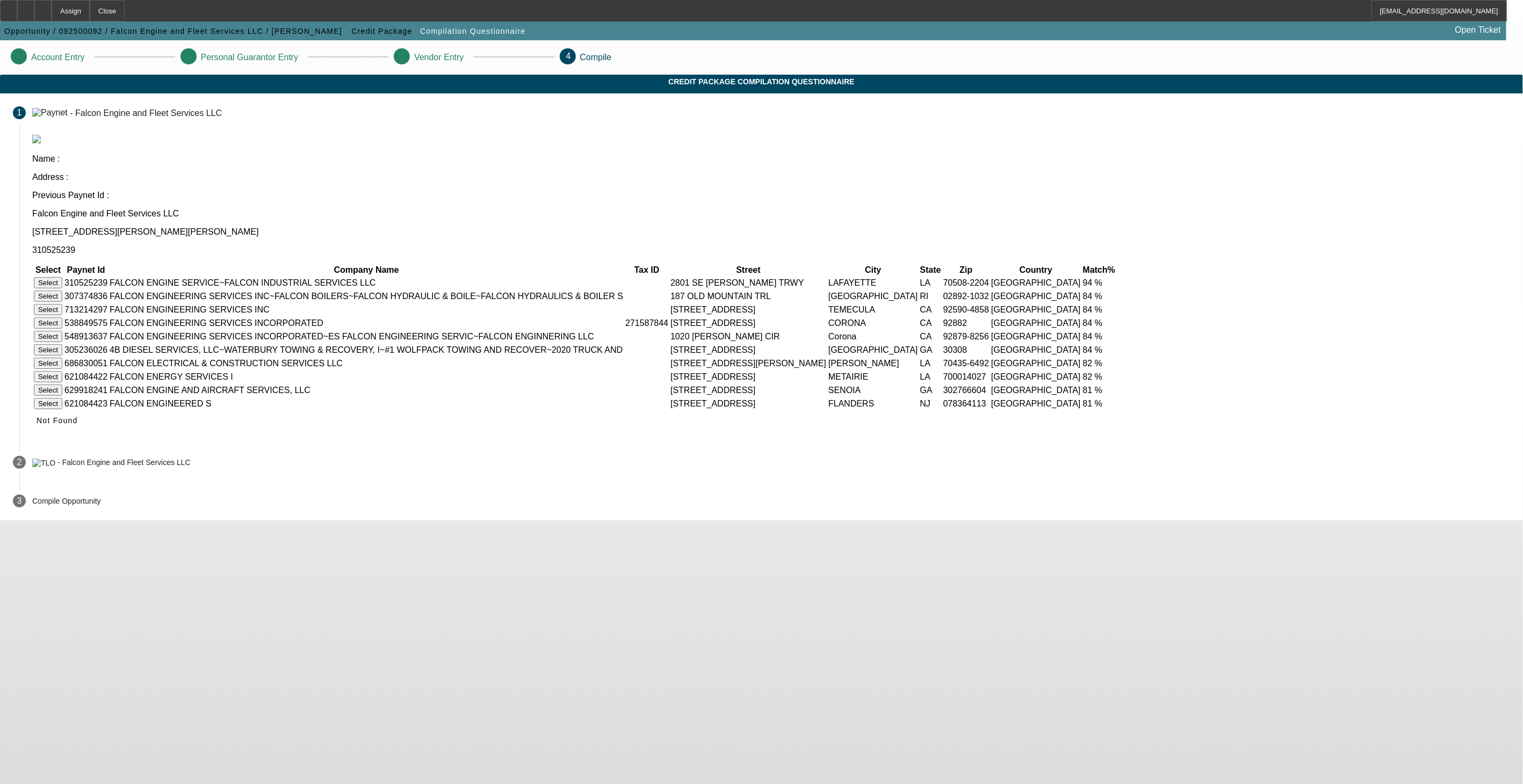
drag, startPoint x: 646, startPoint y: 164, endPoint x: 637, endPoint y: 164, distance: 9.0
click at [644, 227] on p "2750 Charles St Port Allen LA 70767" at bounding box center [771, 231] width 1478 height 9
drag, startPoint x: 647, startPoint y: 166, endPoint x: 668, endPoint y: 166, distance: 21.0
click at [668, 227] on p "2750 Charles St Port Allen LA 70767" at bounding box center [771, 231] width 1478 height 9
drag, startPoint x: 668, startPoint y: 166, endPoint x: 631, endPoint y: 163, distance: 37.1
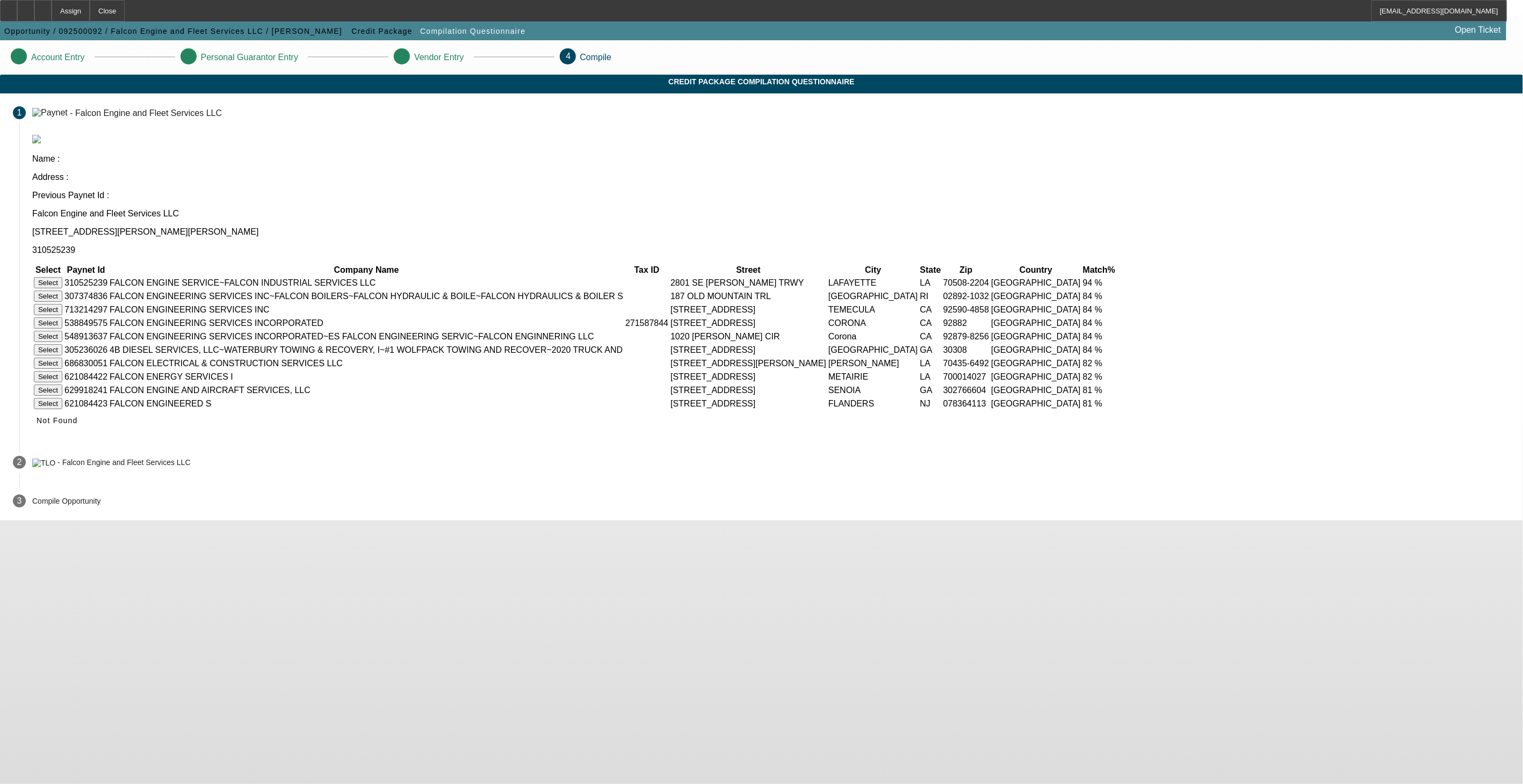
click at [632, 227] on p "2750 Charles St Port Allen LA 70767" at bounding box center [771, 231] width 1478 height 9
drag, startPoint x: 627, startPoint y: 161, endPoint x: 666, endPoint y: 162, distance: 39.0
click at [666, 227] on p "2750 Charles St Port Allen LA 70767" at bounding box center [771, 231] width 1478 height 9
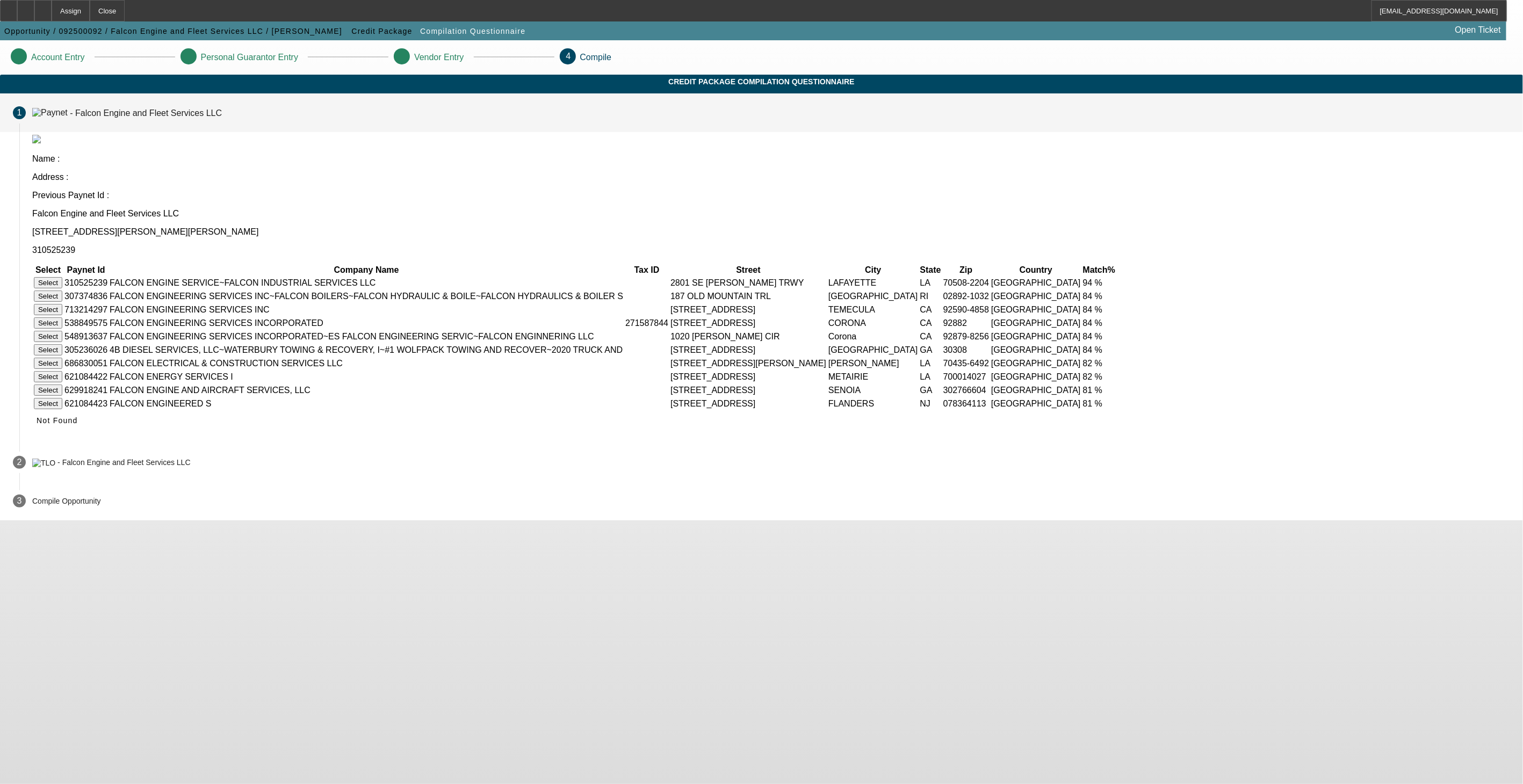
copy p "Port Allen LA"
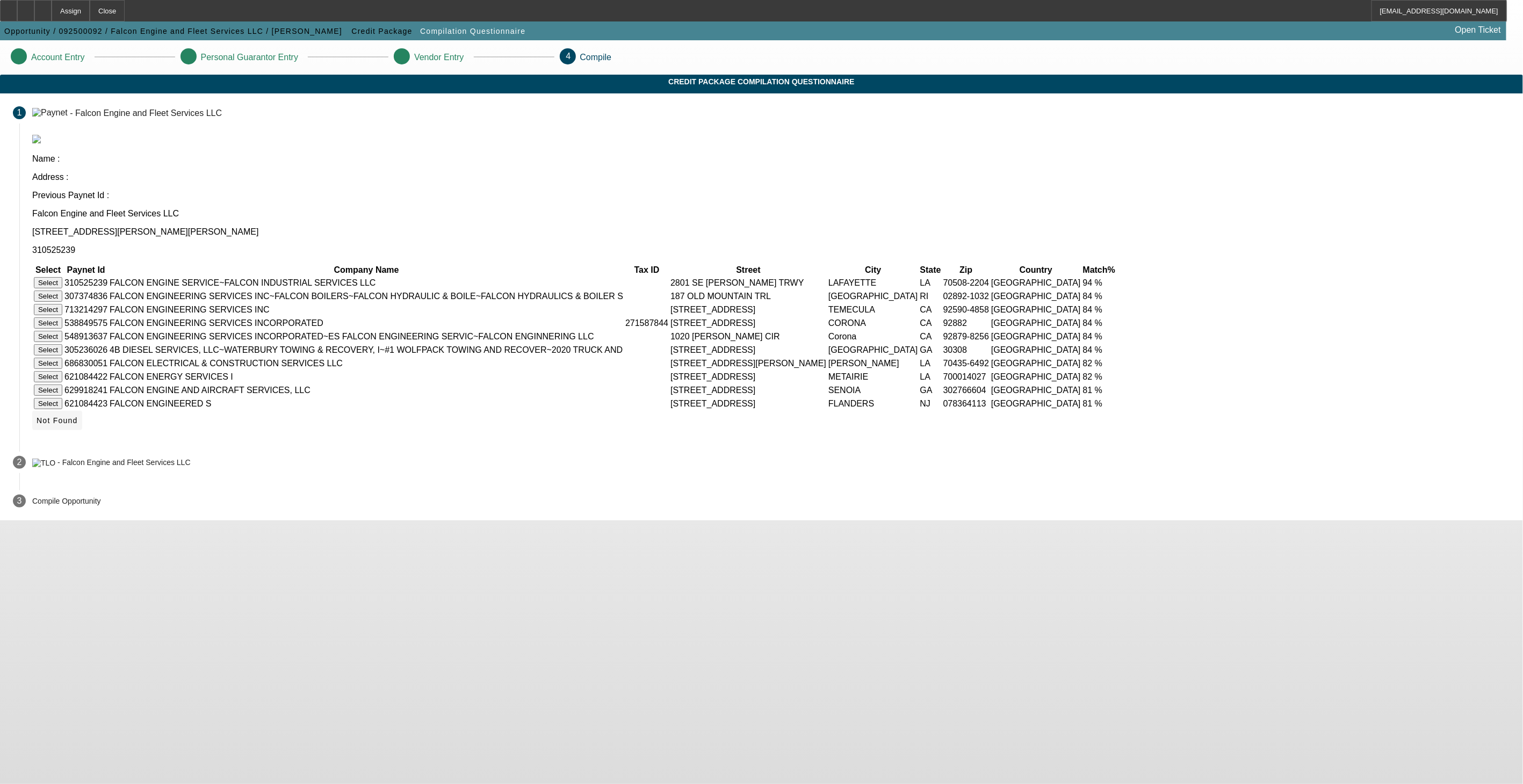
click at [78, 425] on span "Not Found" at bounding box center [57, 421] width 41 height 9
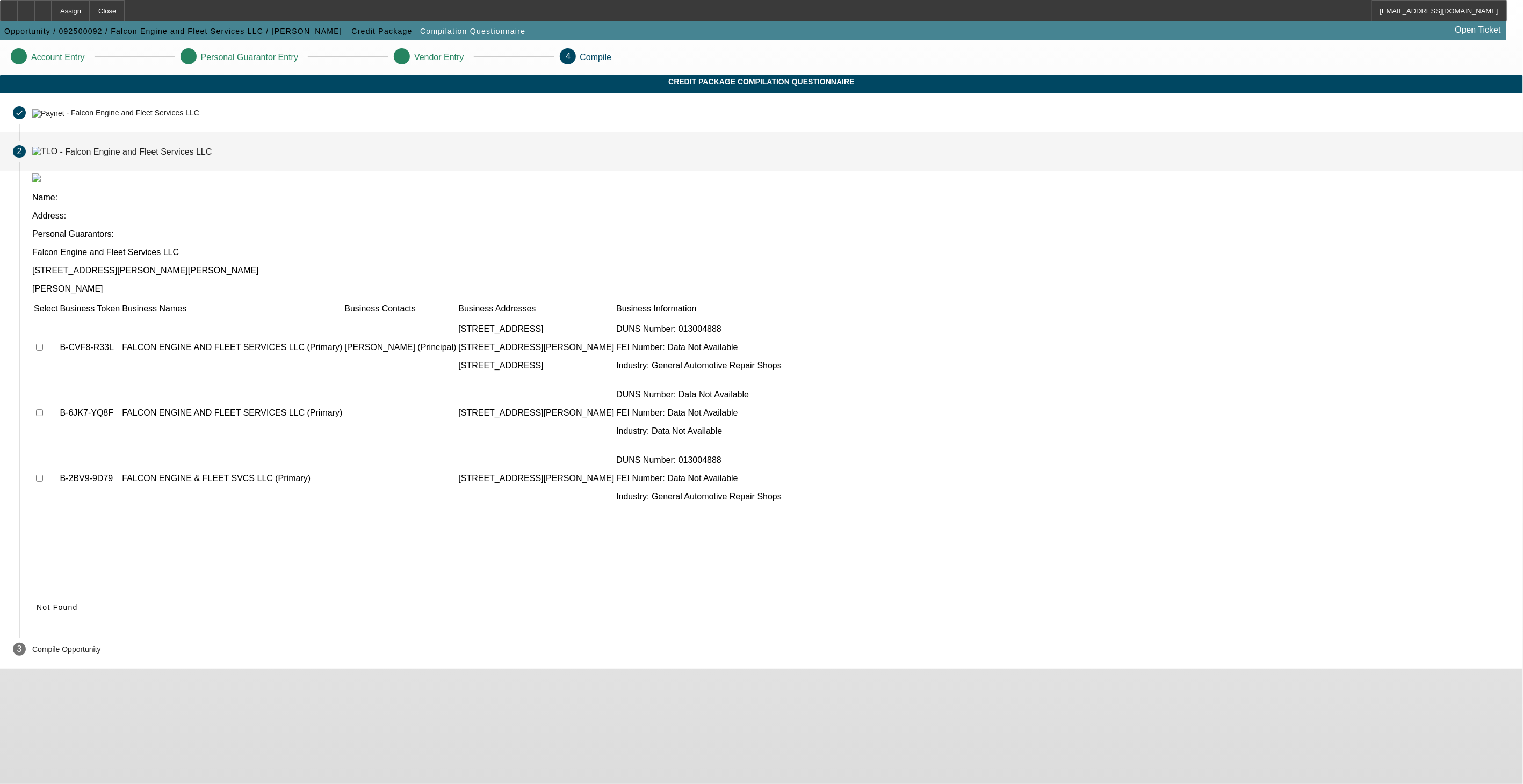
click at [43, 344] on input "checkbox" at bounding box center [40, 347] width 7 height 7
checkbox input "true"
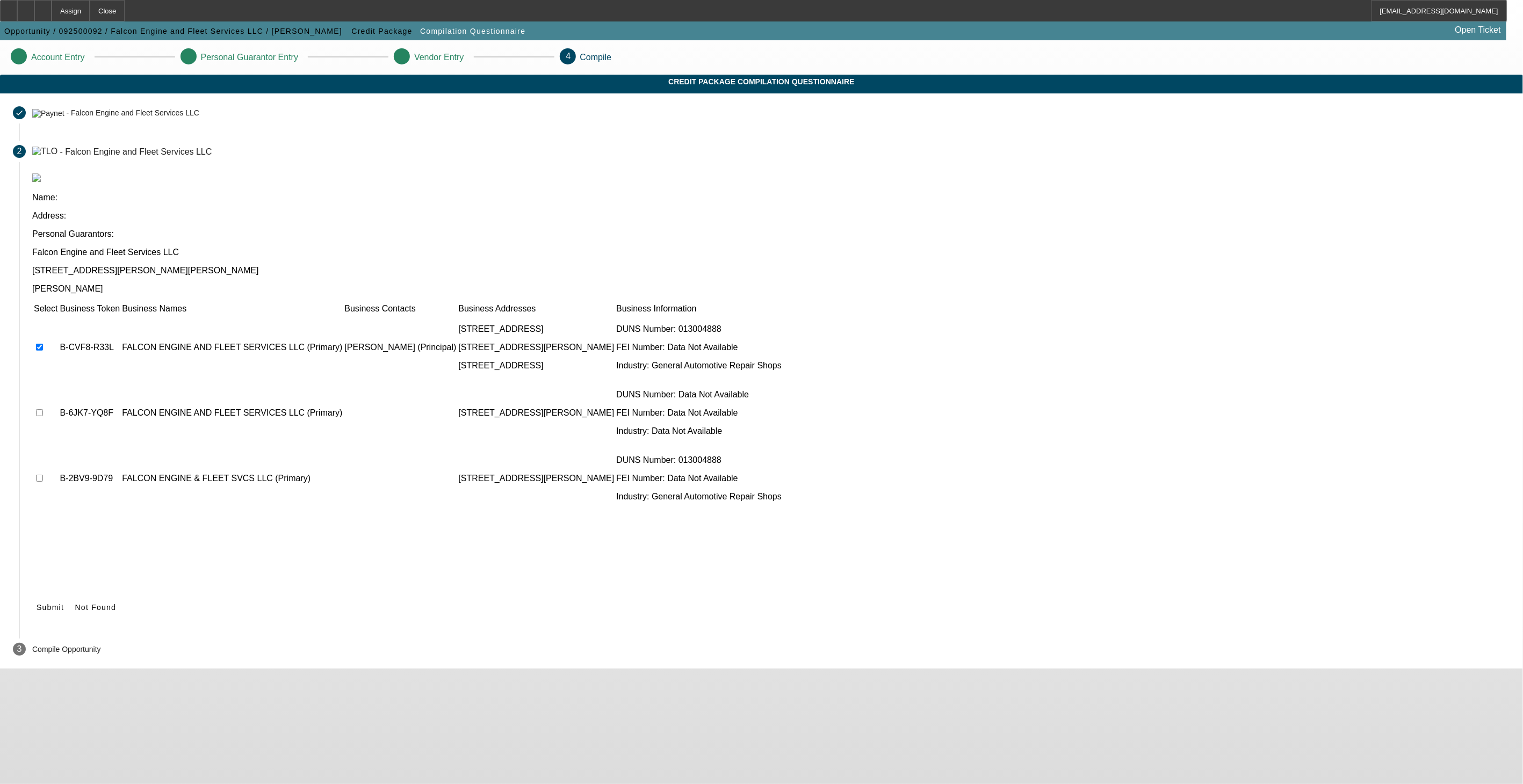
click at [43, 409] on input "checkbox" at bounding box center [40, 413] width 7 height 7
checkbox input "true"
click at [43, 475] on input "checkbox" at bounding box center [40, 478] width 7 height 7
checkbox input "true"
click at [37, 603] on icon at bounding box center [37, 607] width 0 height 9
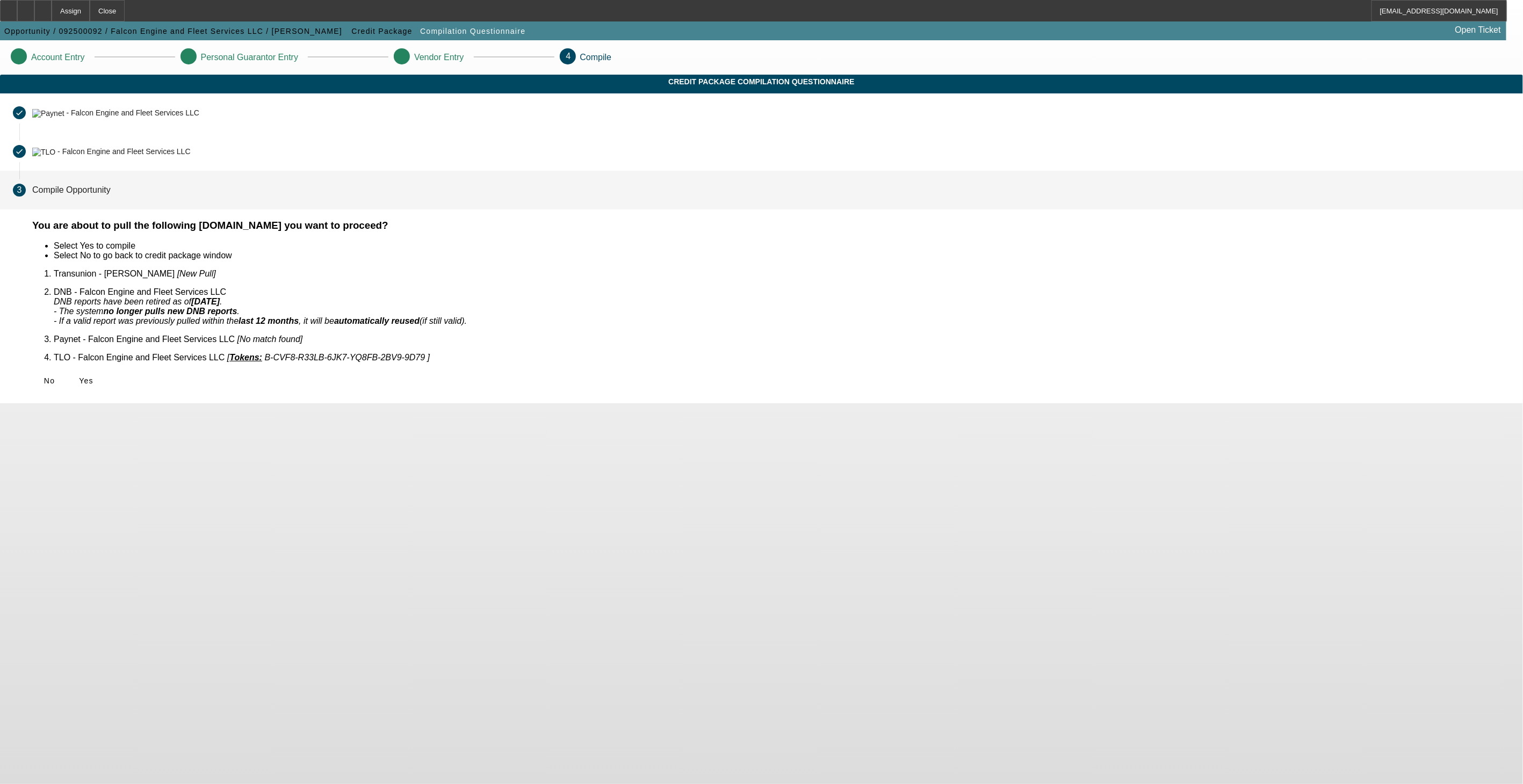
click at [94, 377] on span "Yes" at bounding box center [86, 381] width 14 height 9
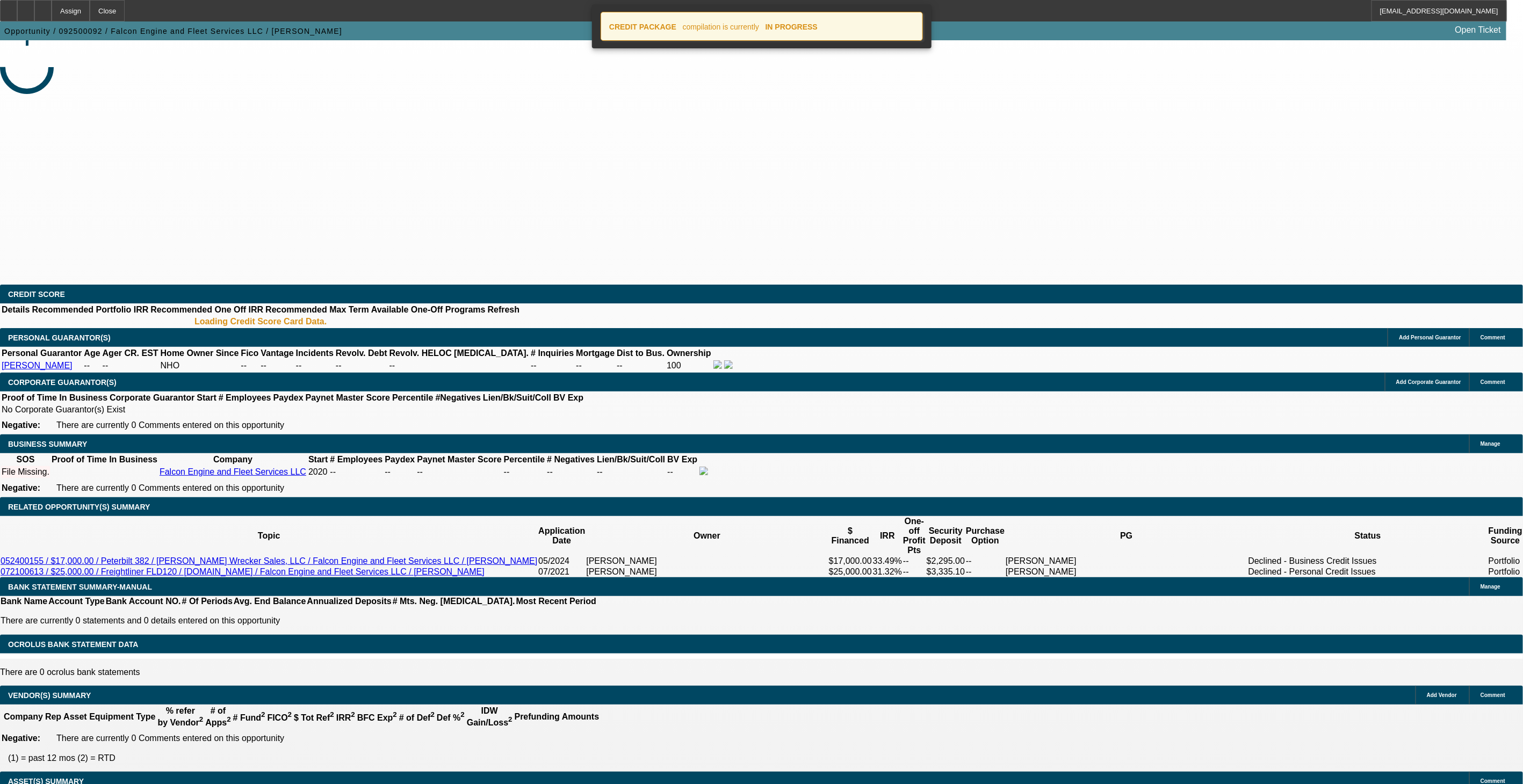
select select "0"
select select "2"
select select "0.1"
select select "4"
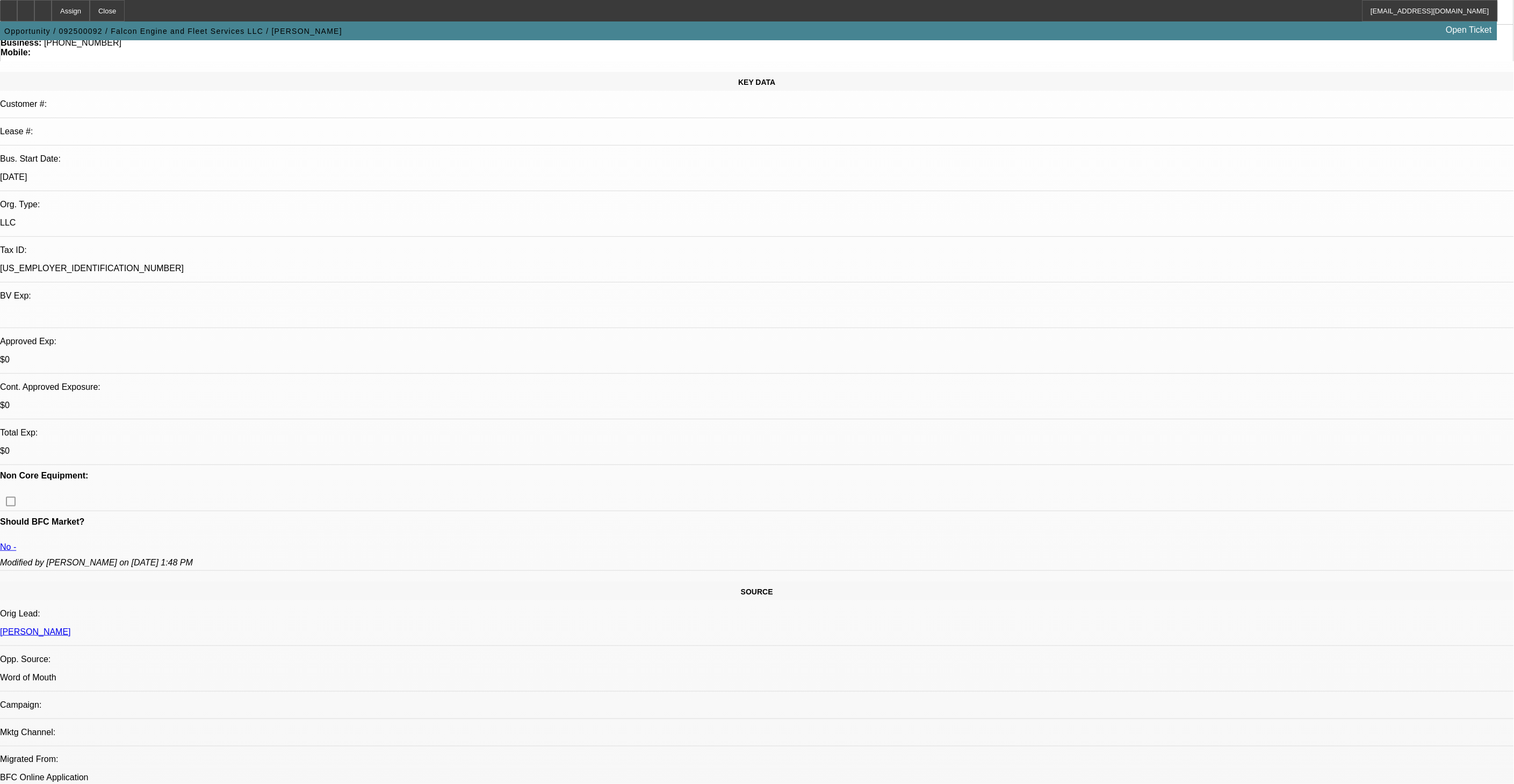
scroll to position [119, 0]
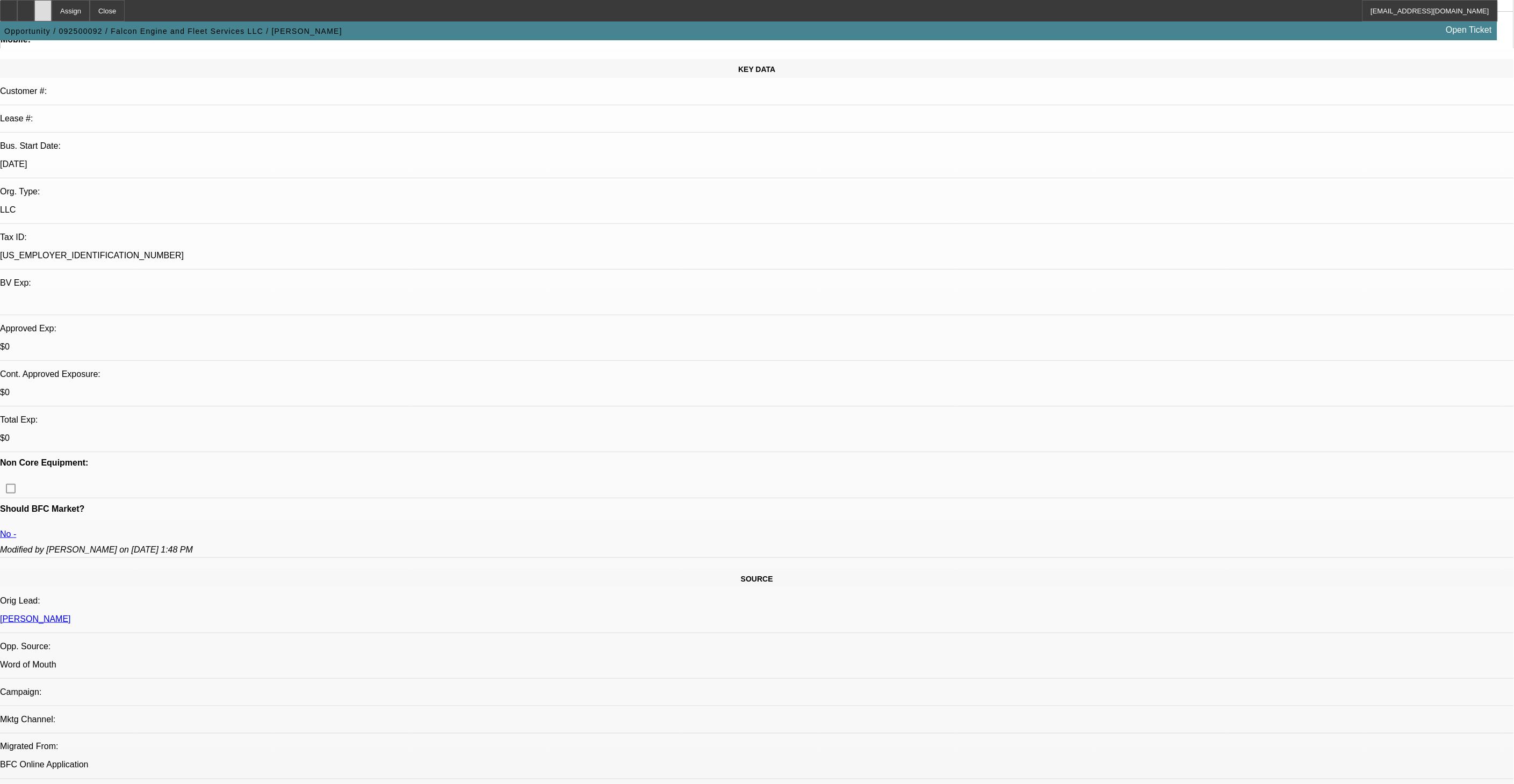
click at [43, 7] on icon at bounding box center [43, 7] width 0 height 0
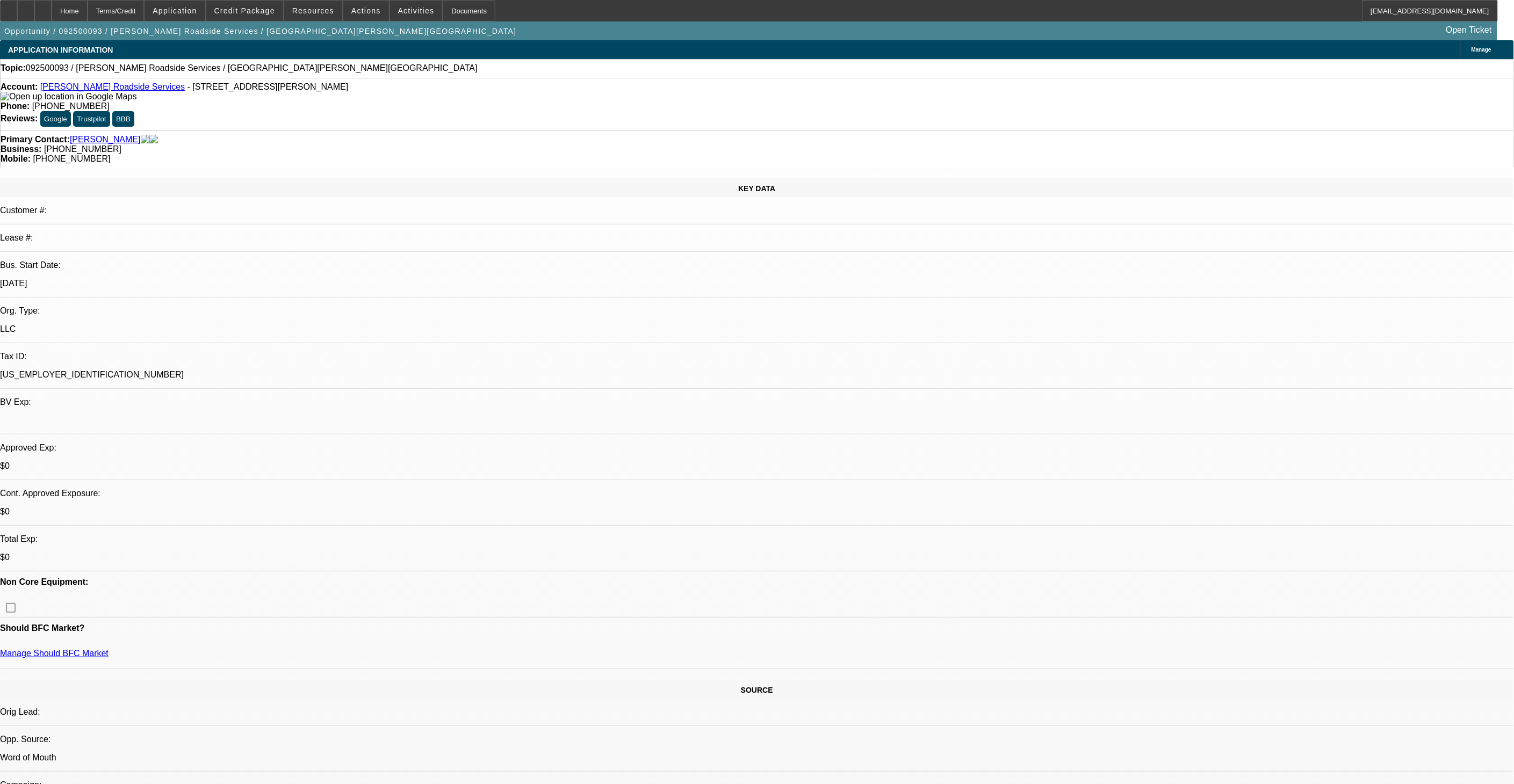
select select "0"
select select "2"
select select "0.1"
select select "1"
select select "2"
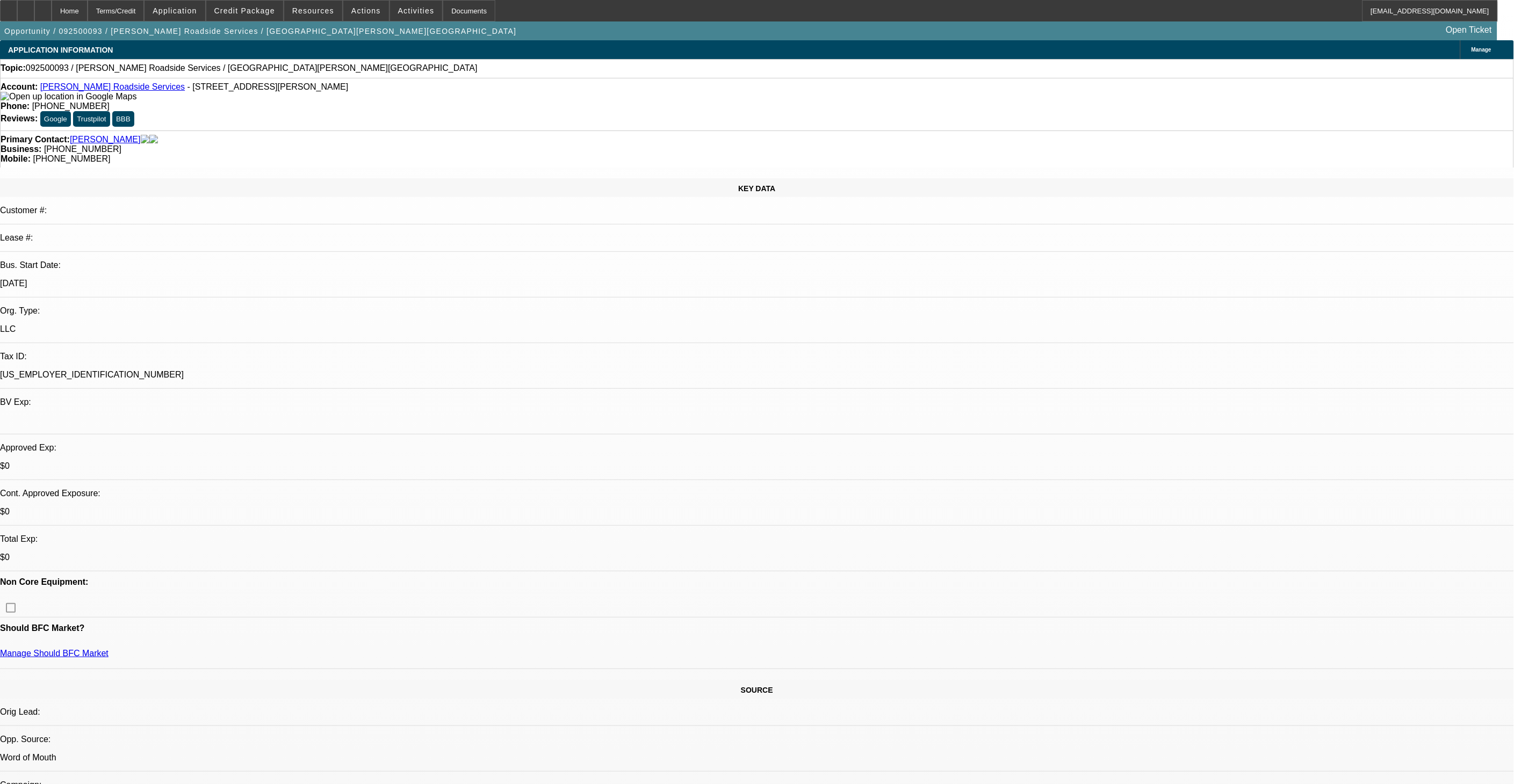
select select "4"
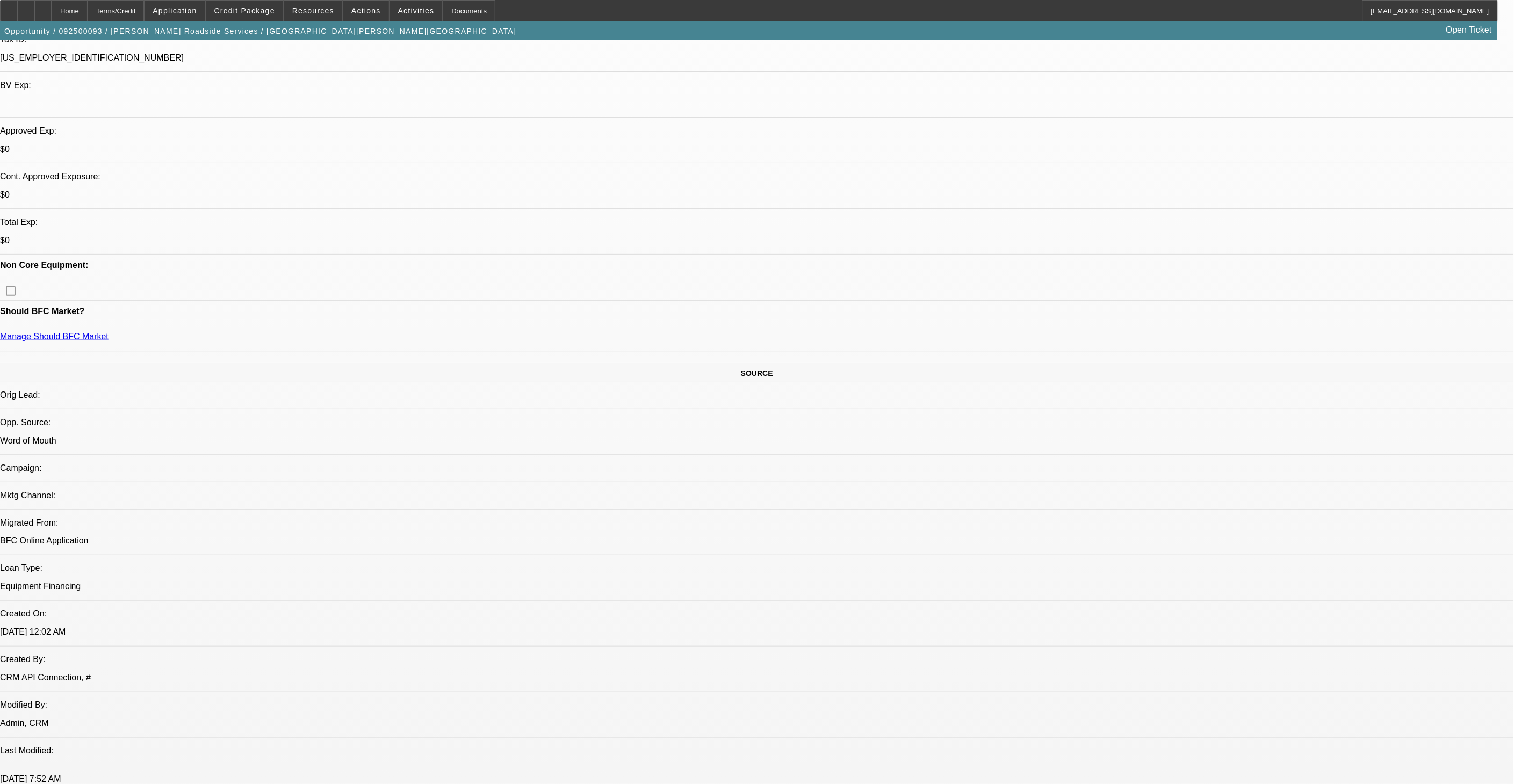
scroll to position [239, 0]
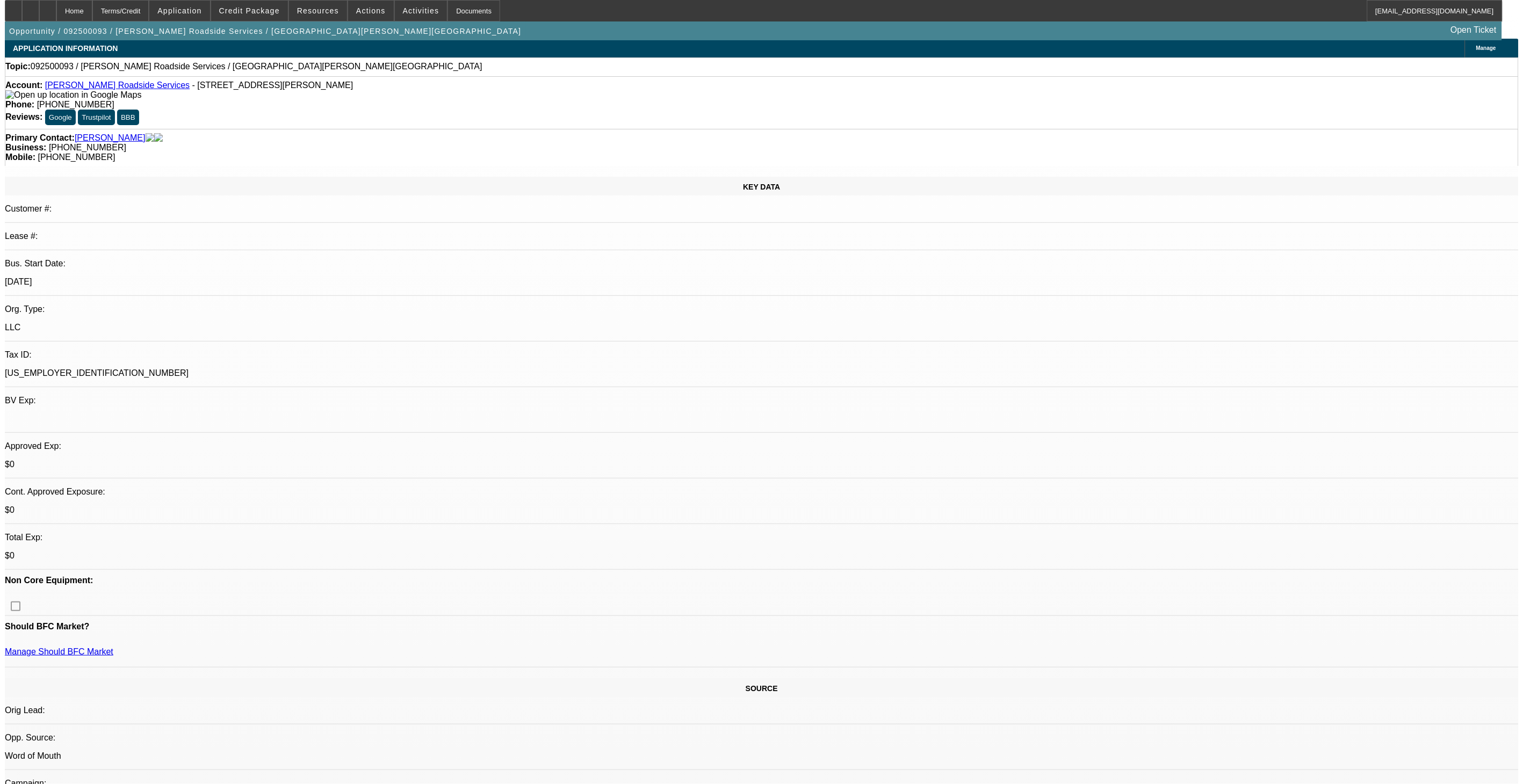
scroll to position [0, 0]
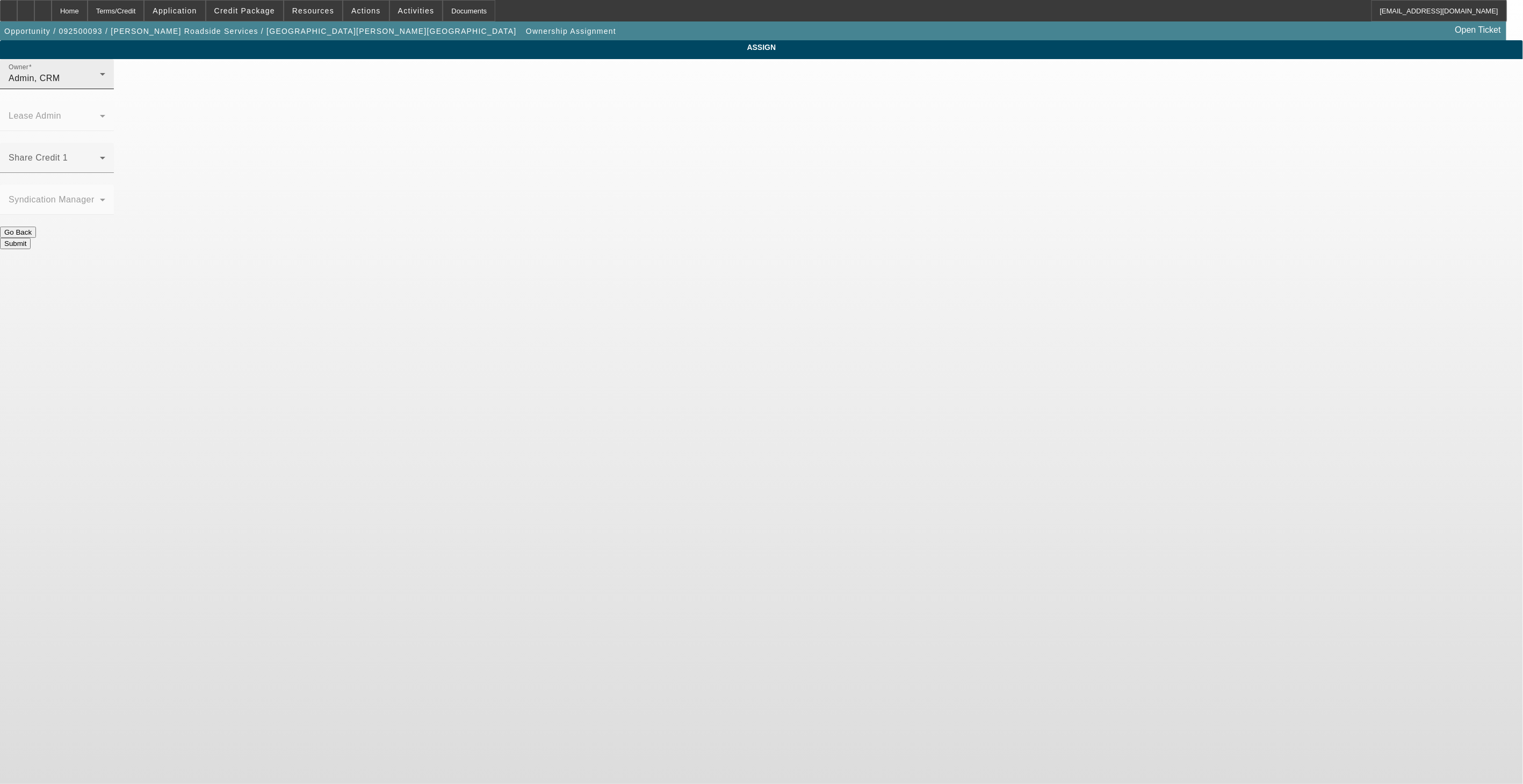
click at [105, 89] on div "Owner Admin, CRM" at bounding box center [57, 74] width 97 height 30
click at [674, 180] on span "[PERSON_NAME] (Lvl 4)" at bounding box center [672, 184] width 102 height 13
click at [114, 173] on div at bounding box center [57, 179] width 114 height 12
click at [105, 143] on div "Share Credit 1" at bounding box center [57, 158] width 97 height 30
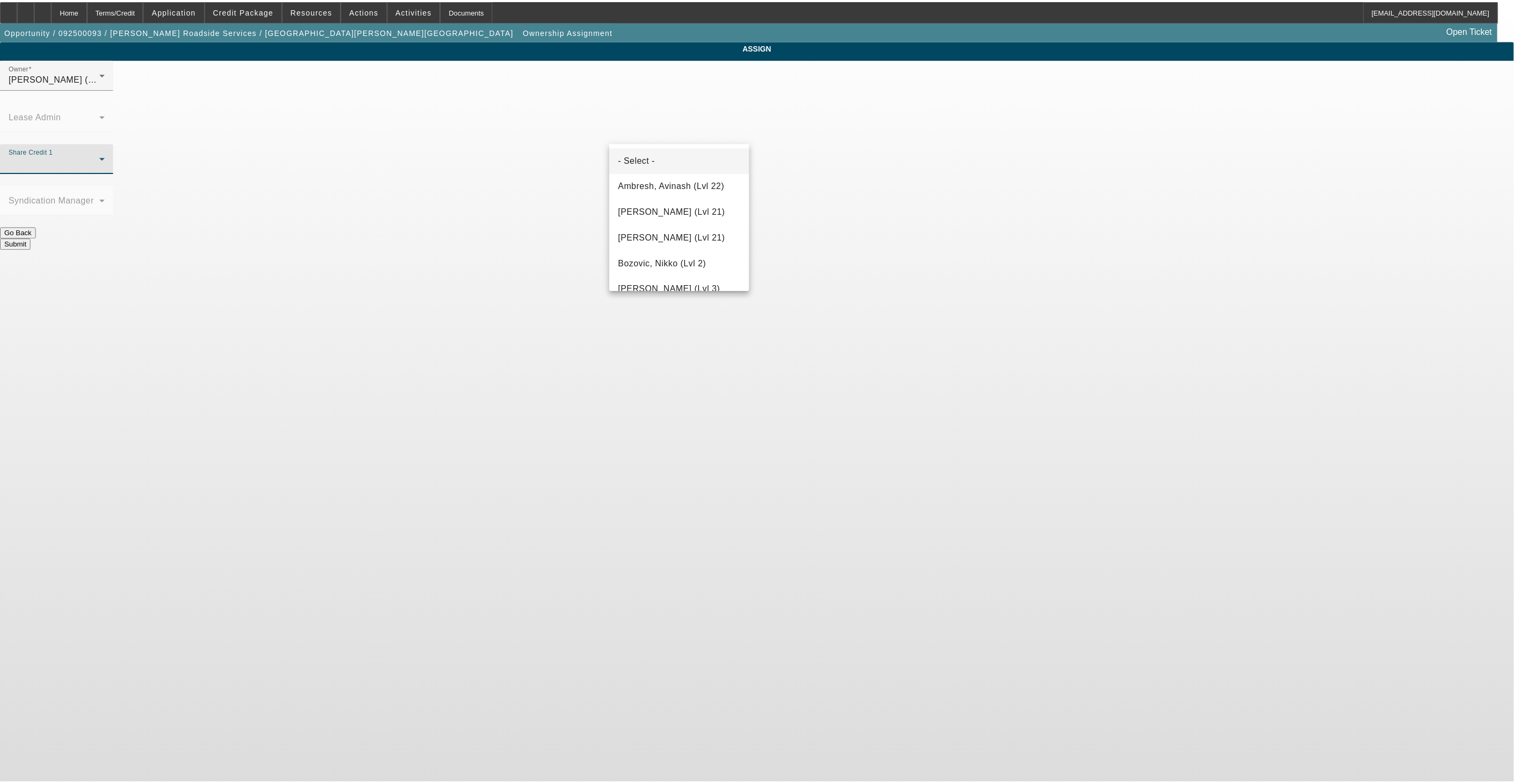
scroll to position [244, 0]
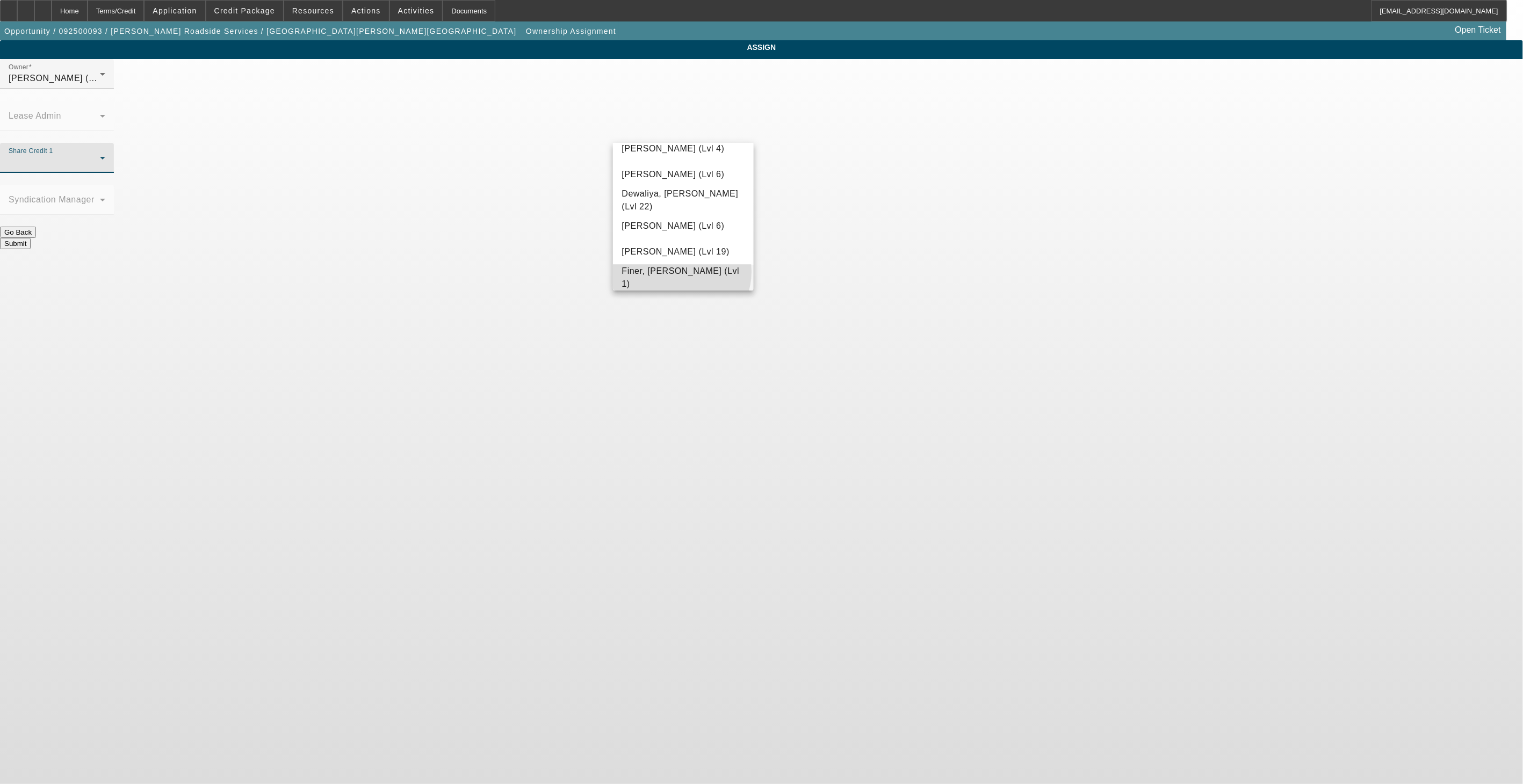
click at [681, 272] on span "Finer, [PERSON_NAME] (Lvl 1)" at bounding box center [683, 277] width 123 height 26
click at [30, 238] on button "Submit" at bounding box center [15, 244] width 30 height 12
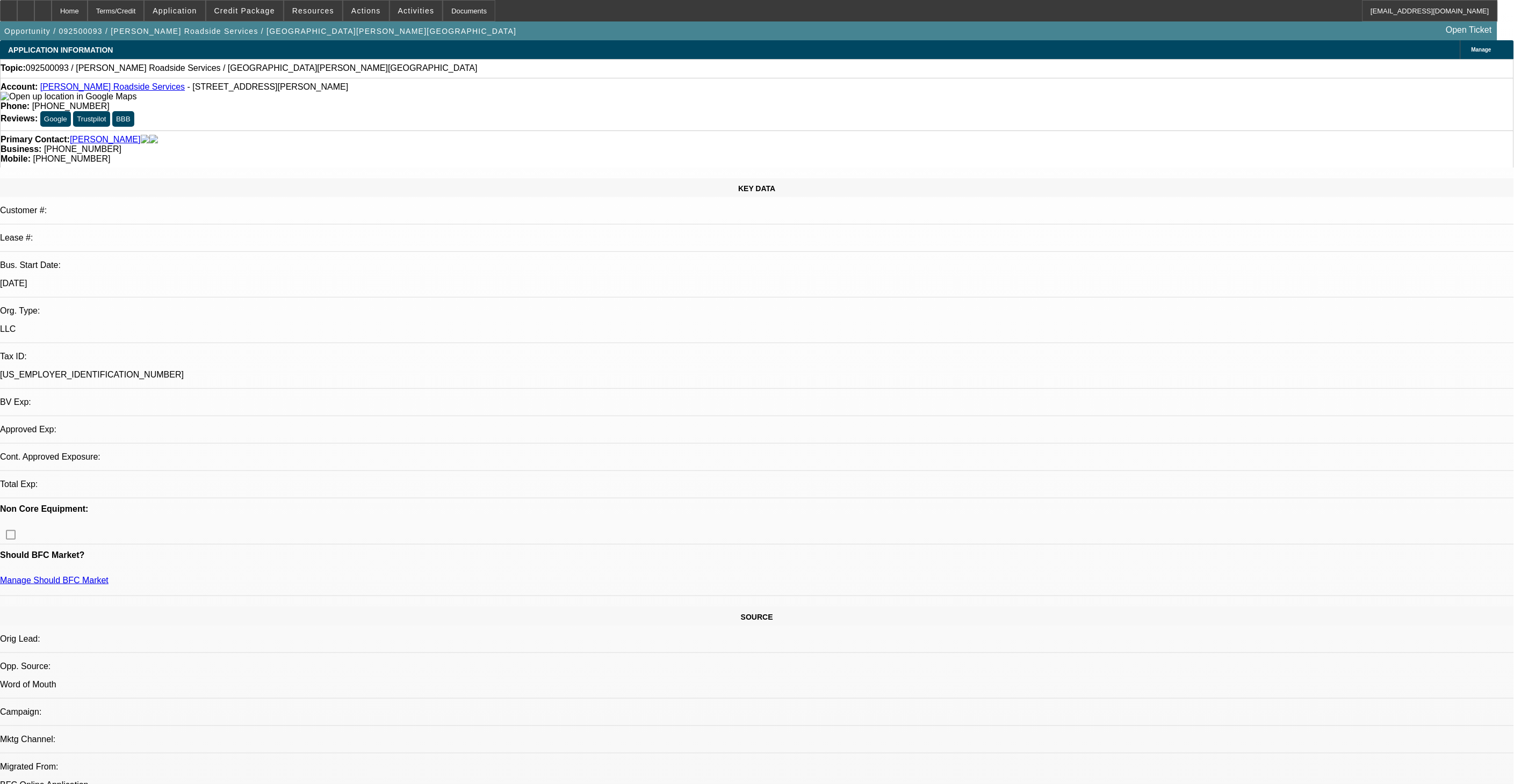
select select "0"
select select "2"
select select "0.1"
select select "4"
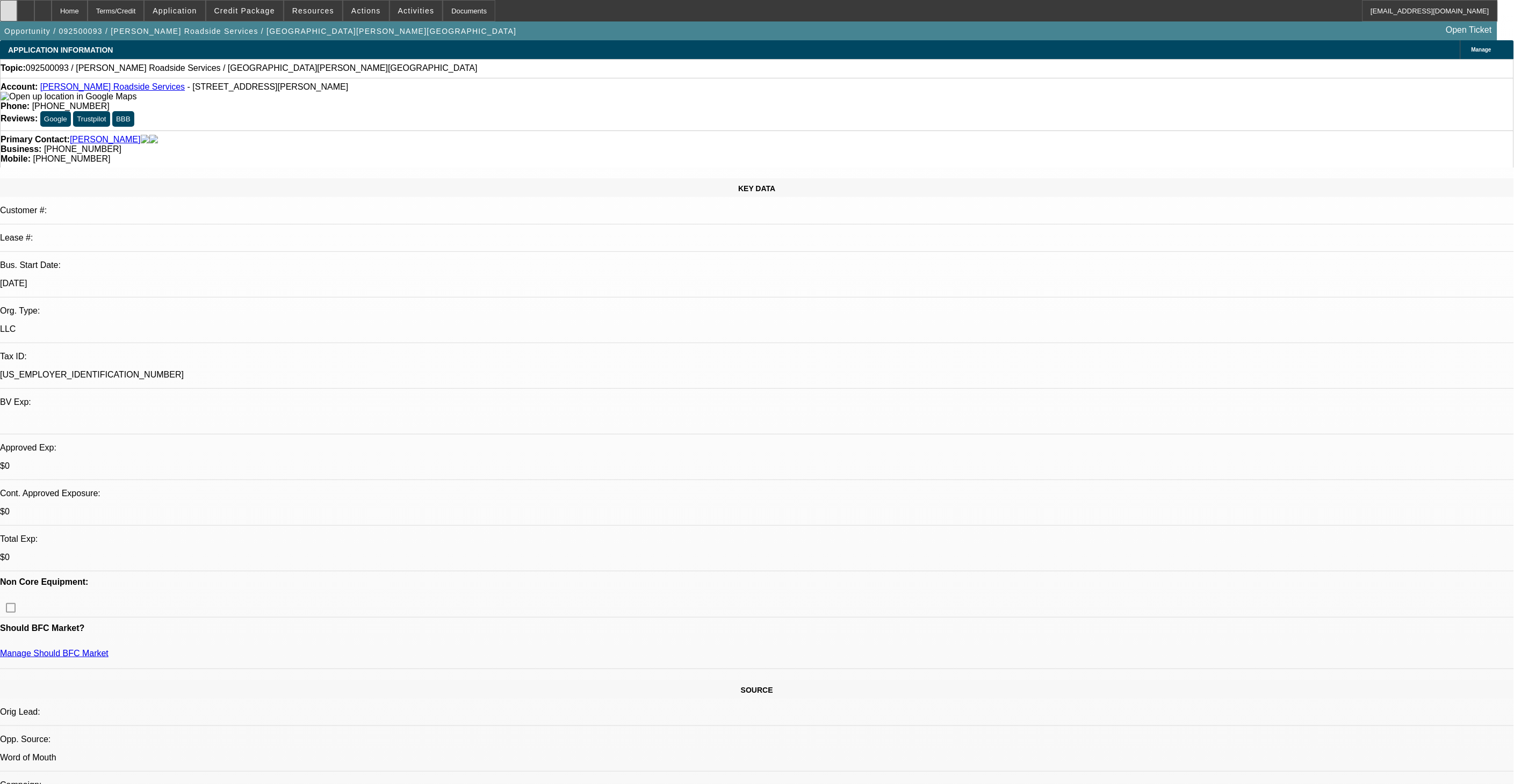
click at [17, 16] on div at bounding box center [9, 11] width 17 height 22
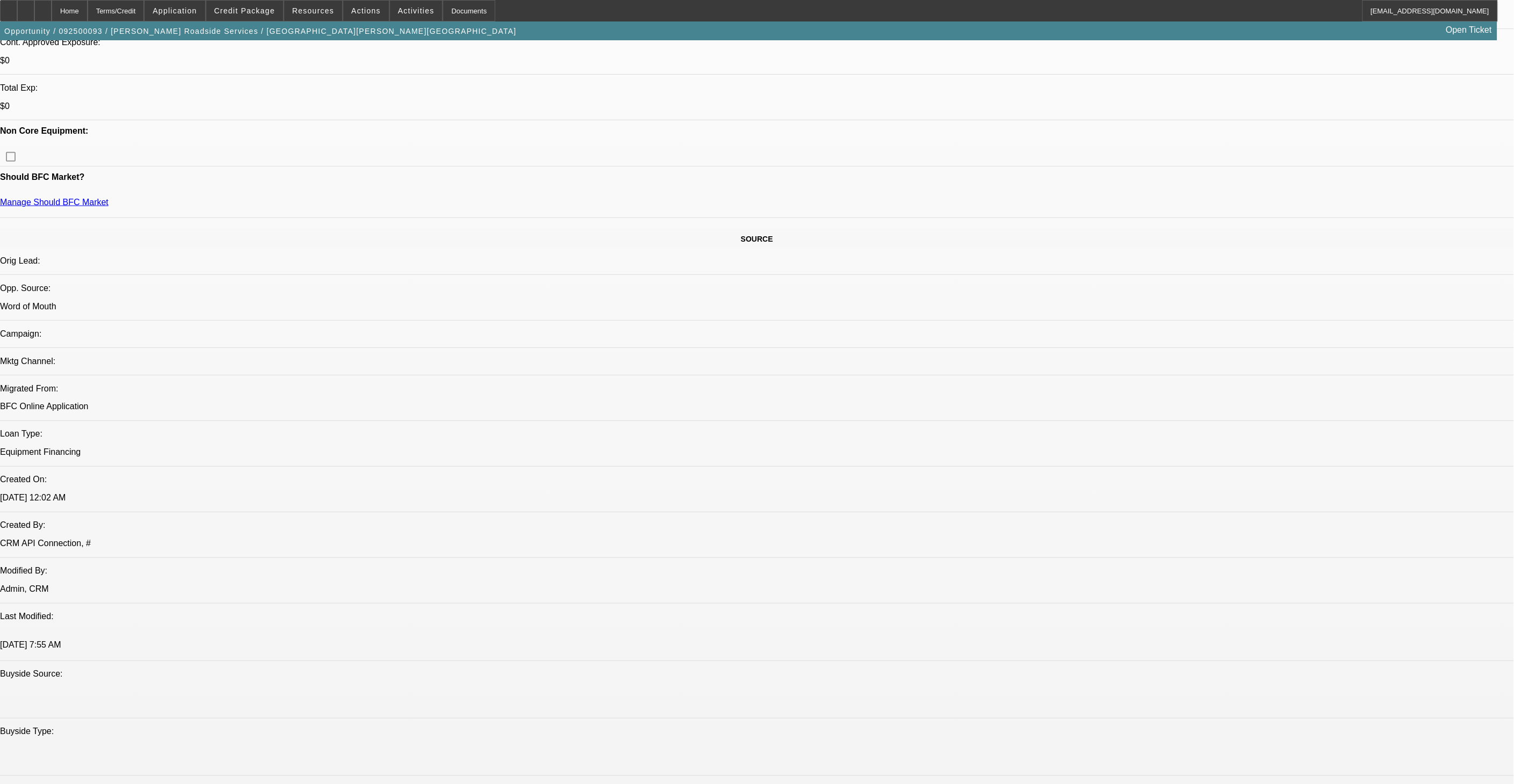
scroll to position [537, 0]
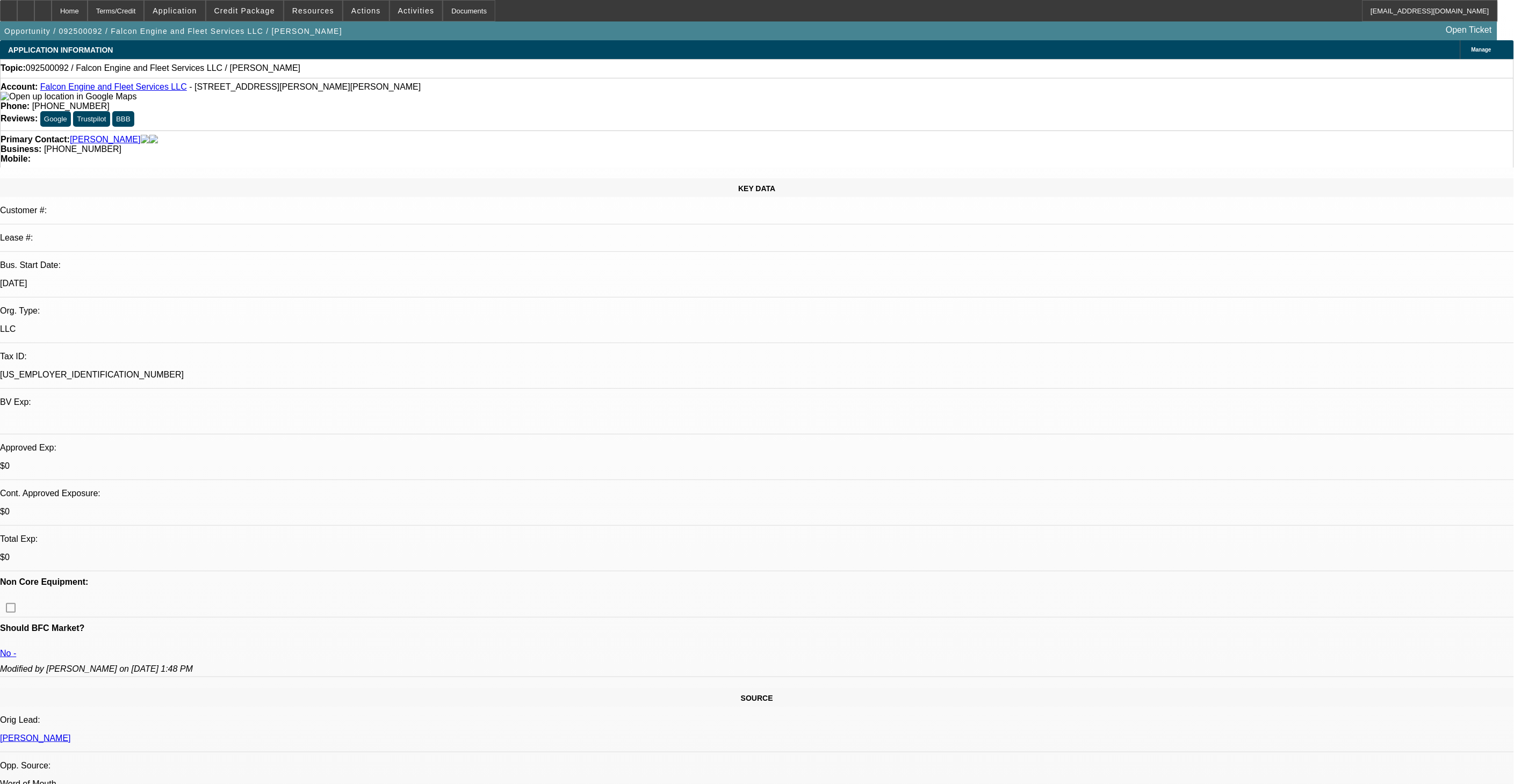
select select "0"
select select "2"
select select "0.1"
select select "4"
